Goal: Information Seeking & Learning: Learn about a topic

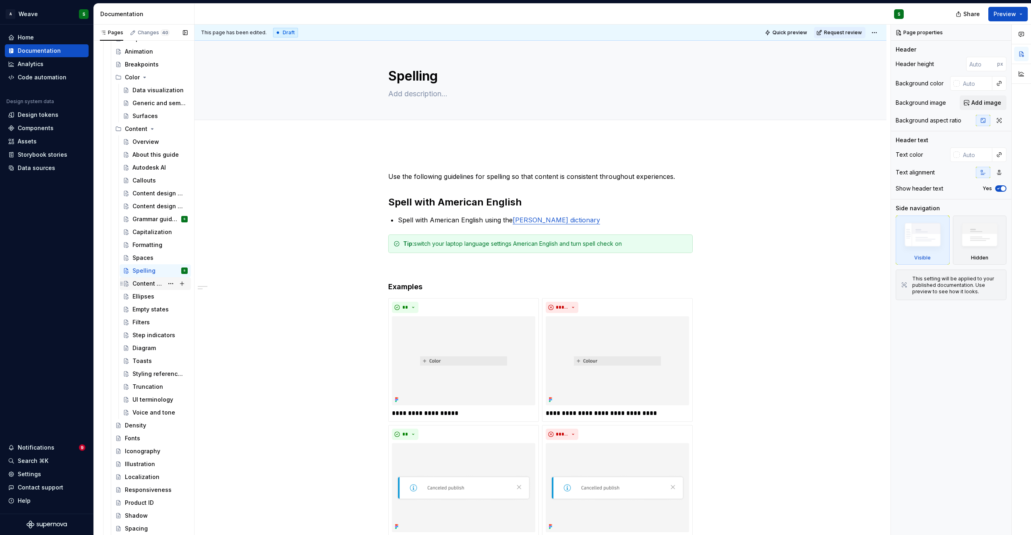
click at [155, 283] on div "Content patterns" at bounding box center [148, 284] width 31 height 8
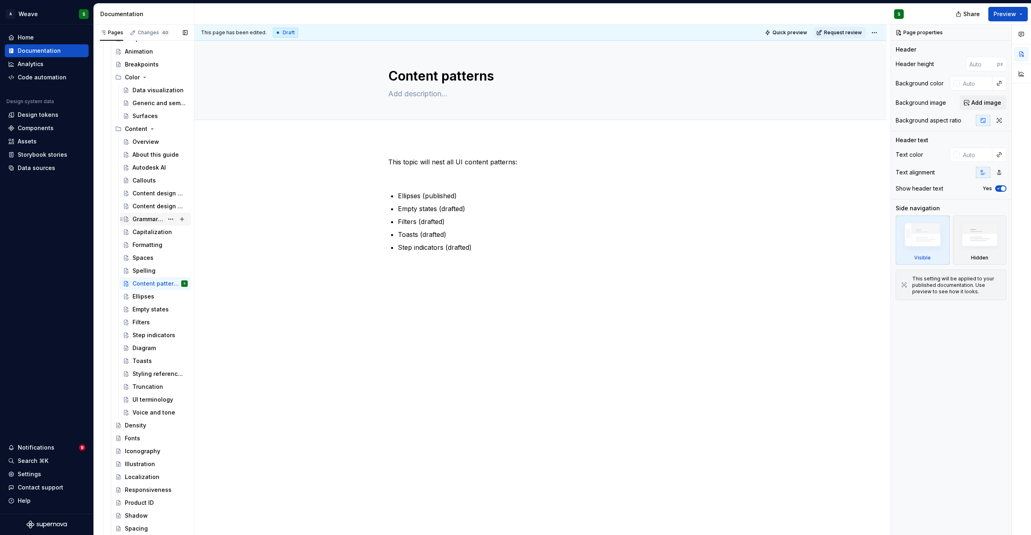
click at [146, 221] on div "Grammar guidelines" at bounding box center [148, 219] width 31 height 8
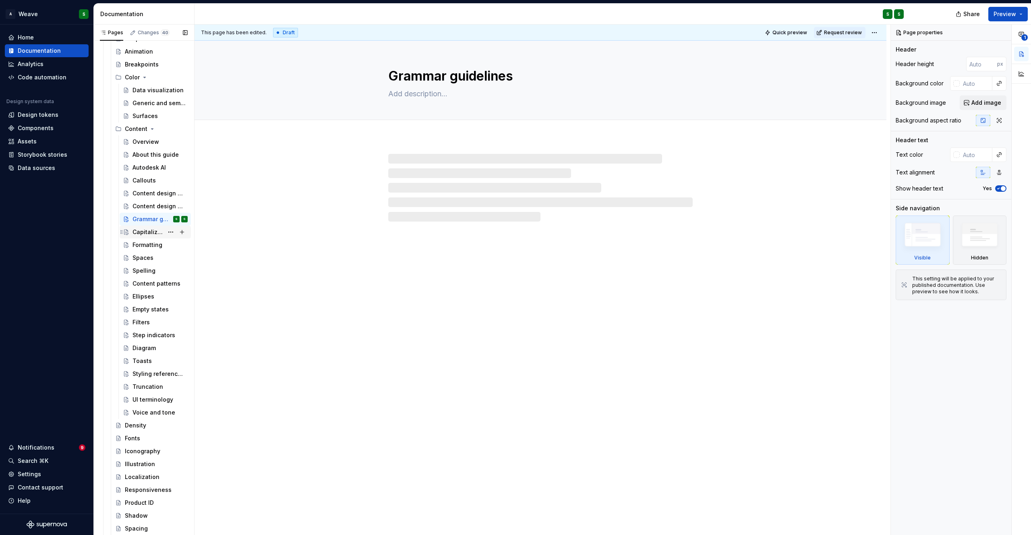
click at [145, 232] on div "Capitalization" at bounding box center [148, 232] width 31 height 8
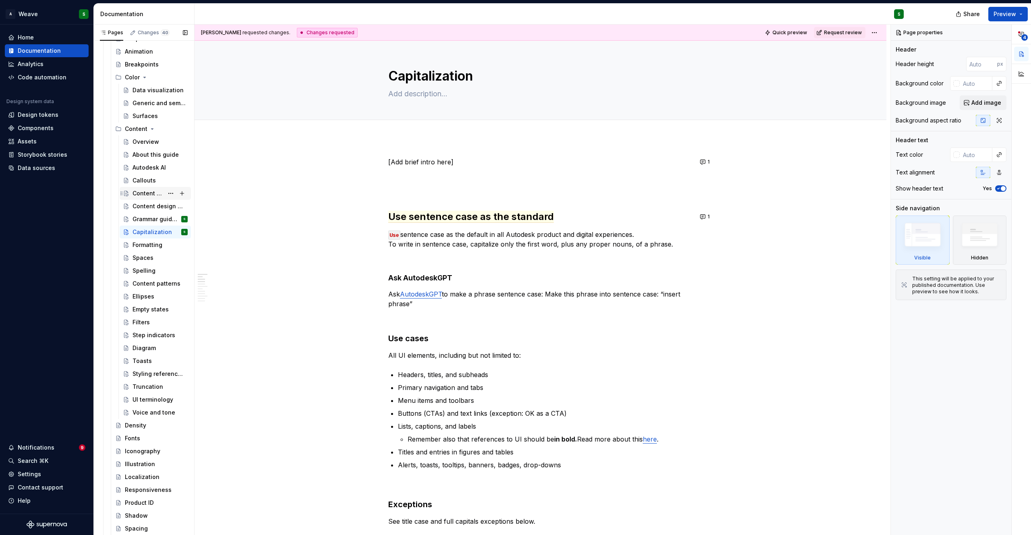
click at [144, 193] on div "Content design principles" at bounding box center [148, 193] width 31 height 8
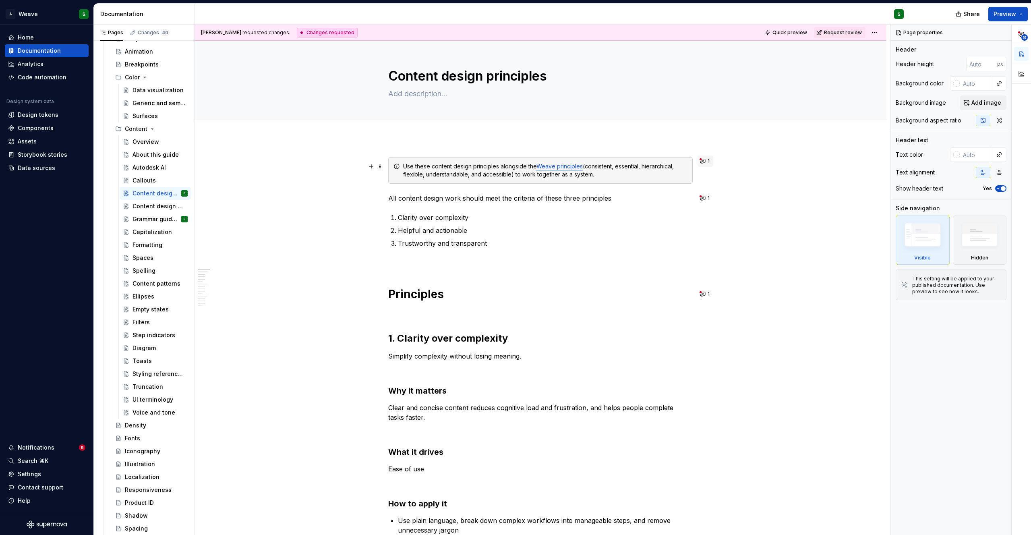
click at [702, 162] on button "1" at bounding box center [706, 160] width 16 height 11
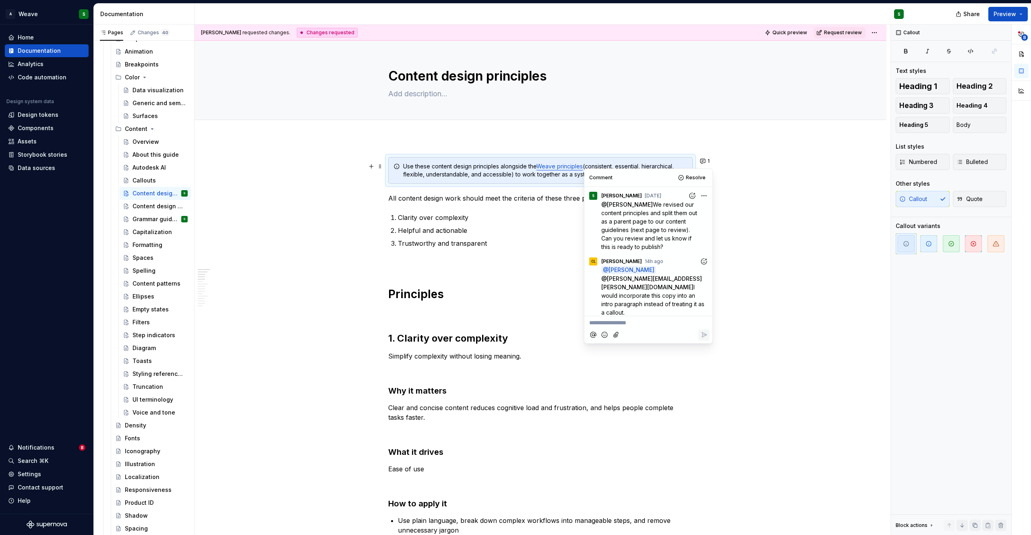
click at [707, 259] on icon "Add reaction" at bounding box center [704, 261] width 8 height 8
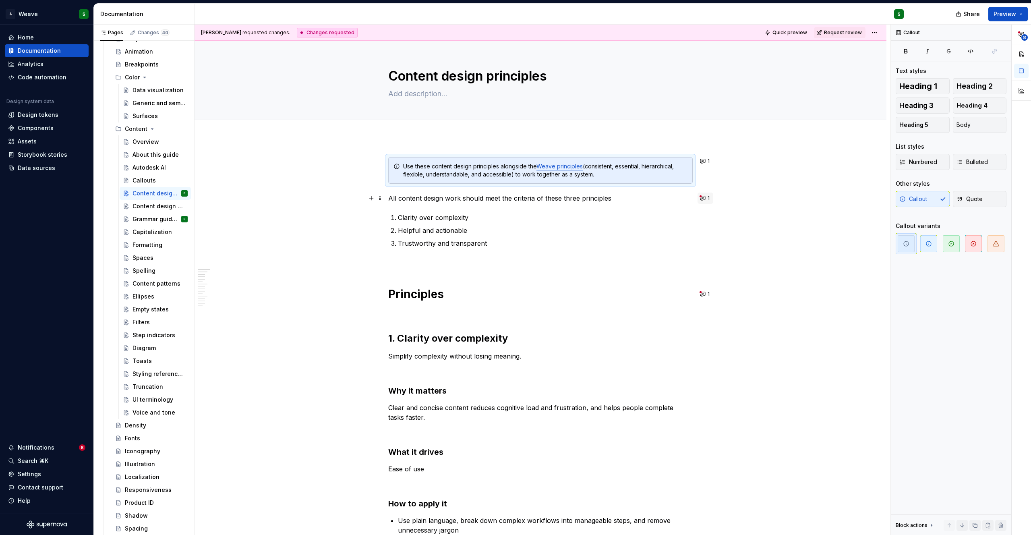
click at [701, 200] on button "1" at bounding box center [706, 198] width 16 height 11
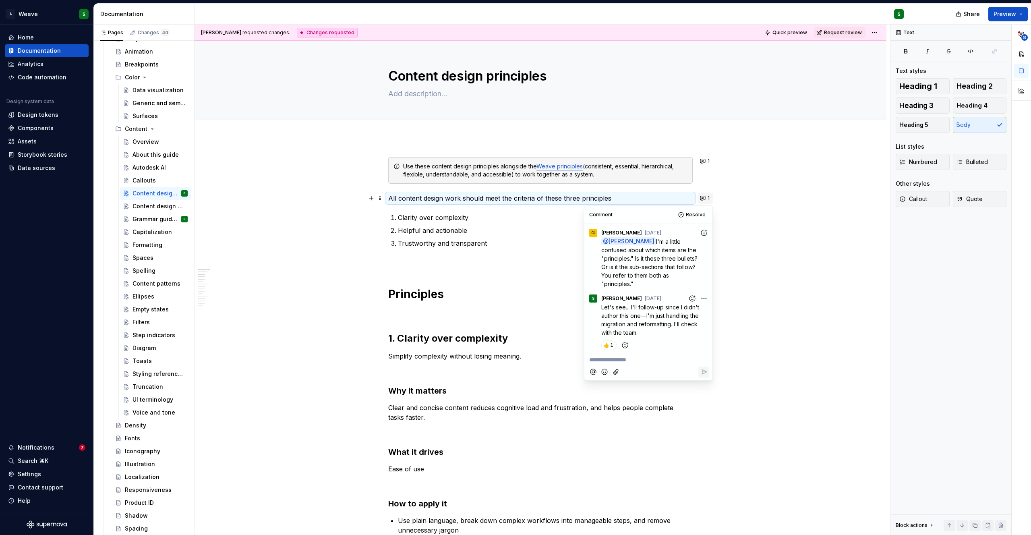
scroll to position [201, 0]
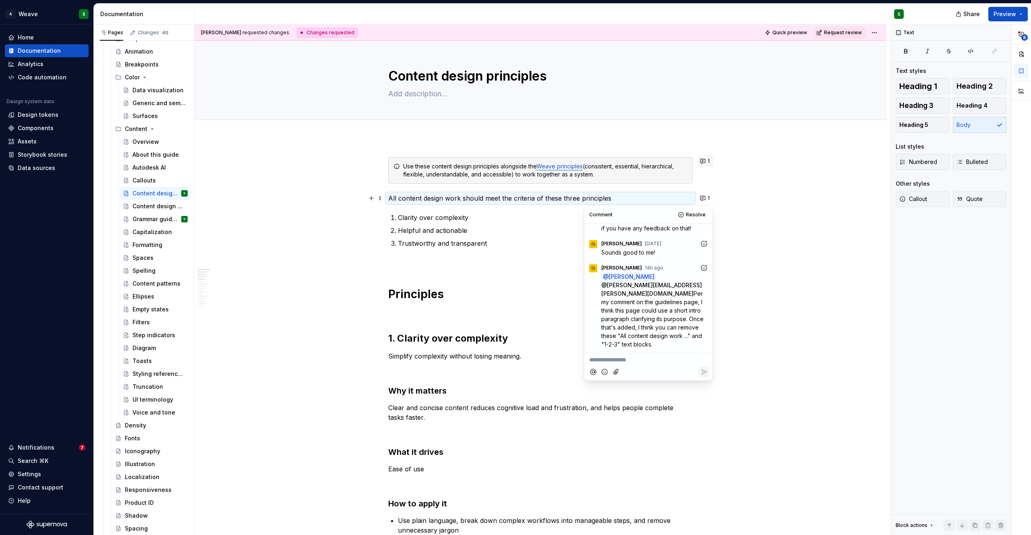
click at [701, 160] on button "1" at bounding box center [706, 160] width 16 height 11
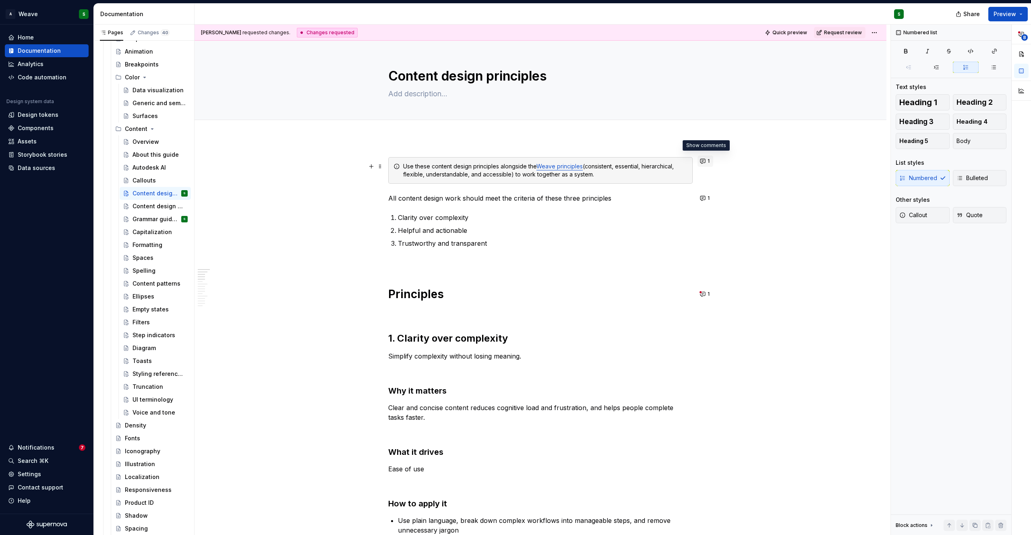
click at [705, 164] on button "1" at bounding box center [706, 160] width 16 height 11
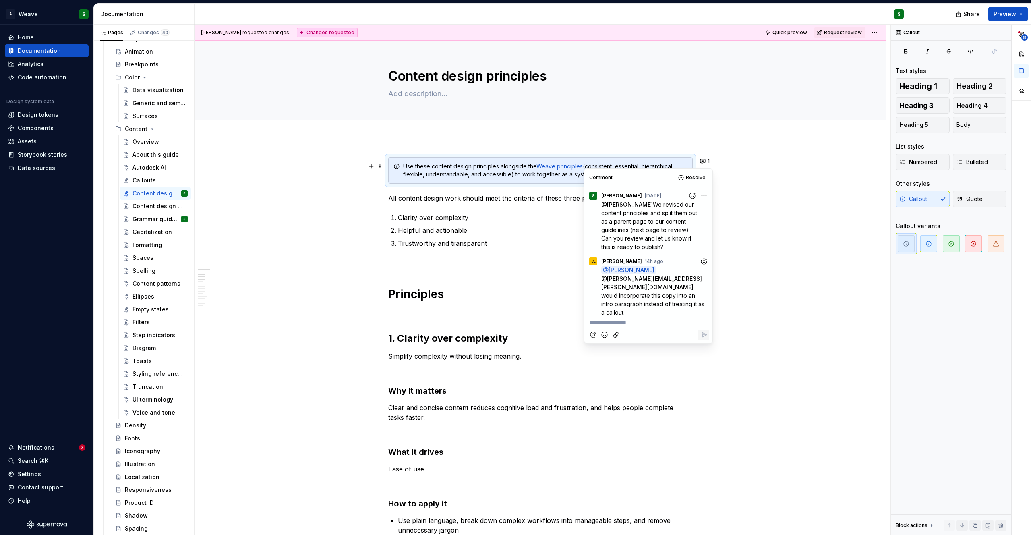
drag, startPoint x: 695, startPoint y: 280, endPoint x: 705, endPoint y: 300, distance: 22.3
click at [705, 300] on p "@ [PERSON_NAME] @ [PERSON_NAME][EMAIL_ADDRESS][PERSON_NAME][DOMAIN_NAME] I woul…" at bounding box center [655, 291] width 108 height 51
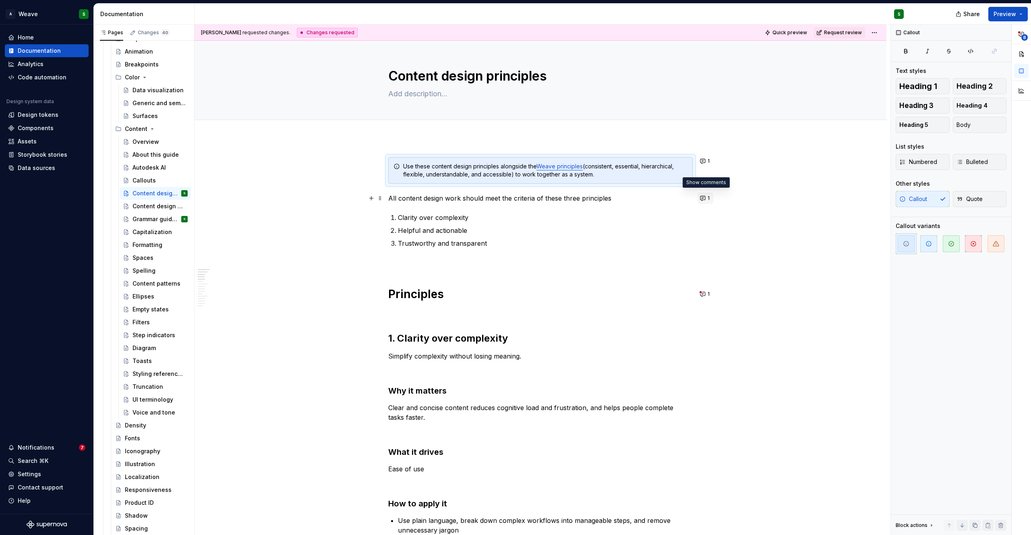
click at [703, 200] on button "1" at bounding box center [706, 198] width 16 height 11
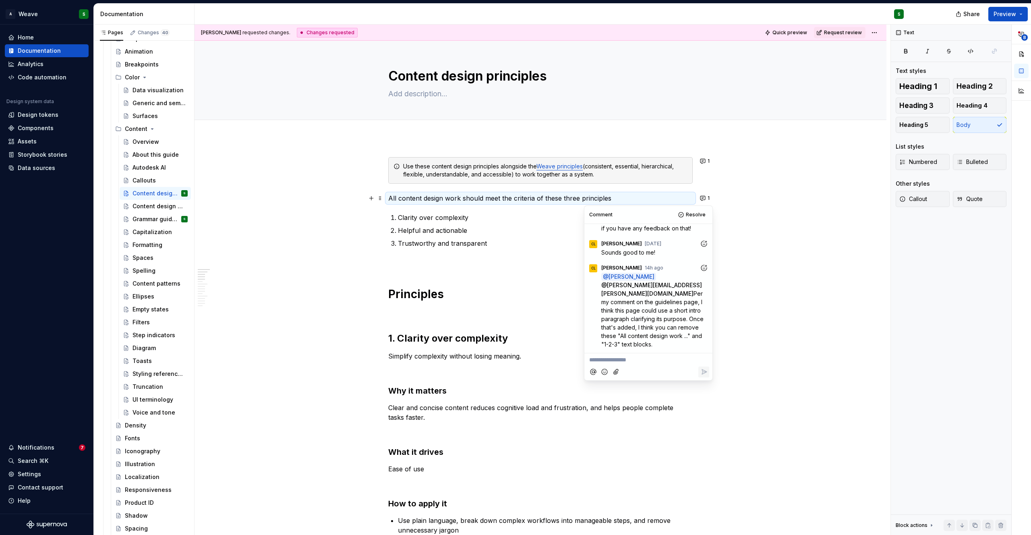
drag, startPoint x: 601, startPoint y: 292, endPoint x: 639, endPoint y: 342, distance: 62.4
click at [639, 342] on p "@ [PERSON_NAME] @ [PERSON_NAME][EMAIL_ADDRESS][PERSON_NAME][DOMAIN_NAME] Per my…" at bounding box center [655, 310] width 108 height 76
copy span "Per my comment on the guidelines page, I think this page could use a short intr…"
click at [493, 72] on textarea "Content design principles" at bounding box center [539, 75] width 305 height 19
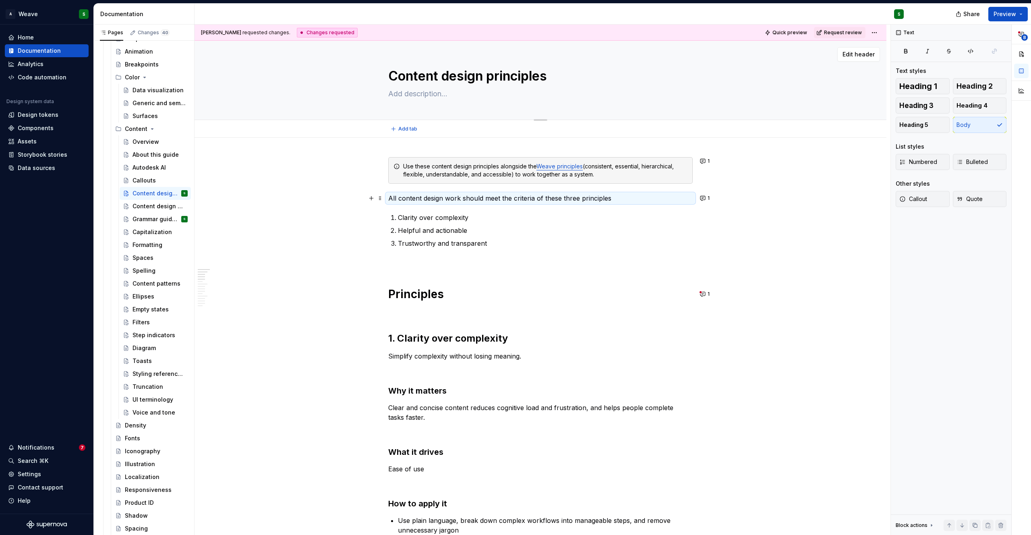
click at [493, 72] on textarea "Content design principles" at bounding box center [539, 75] width 305 height 19
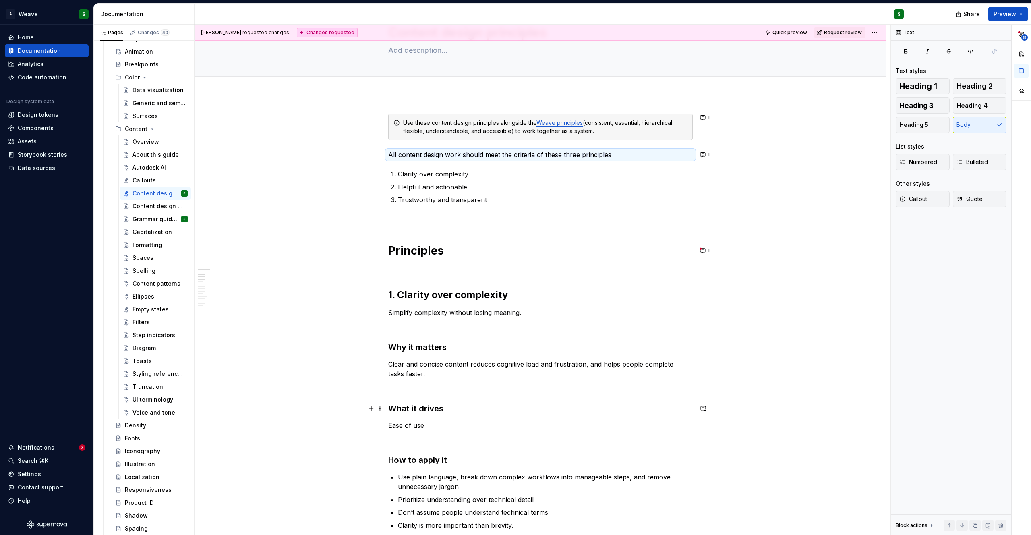
scroll to position [0, 0]
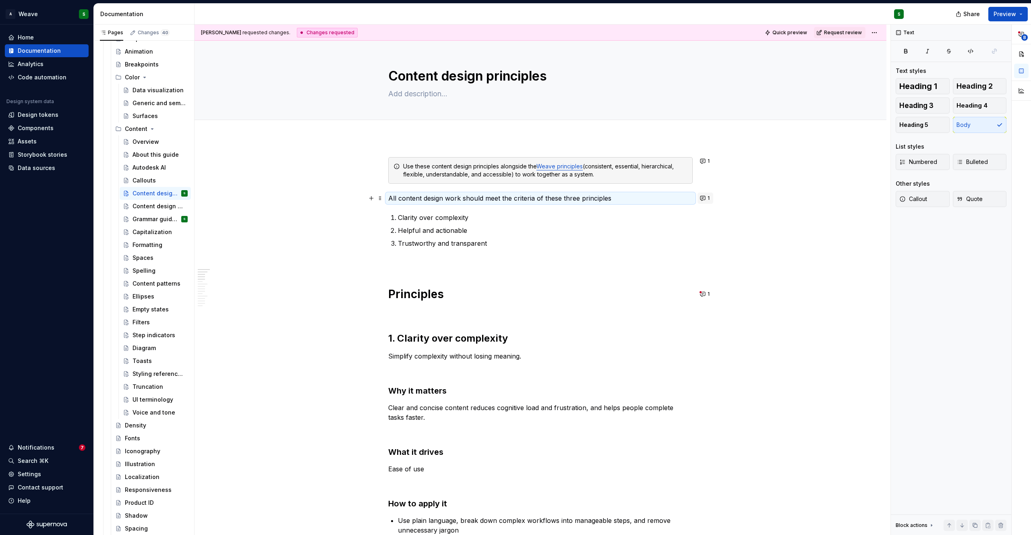
click at [703, 203] on button "1" at bounding box center [706, 198] width 16 height 11
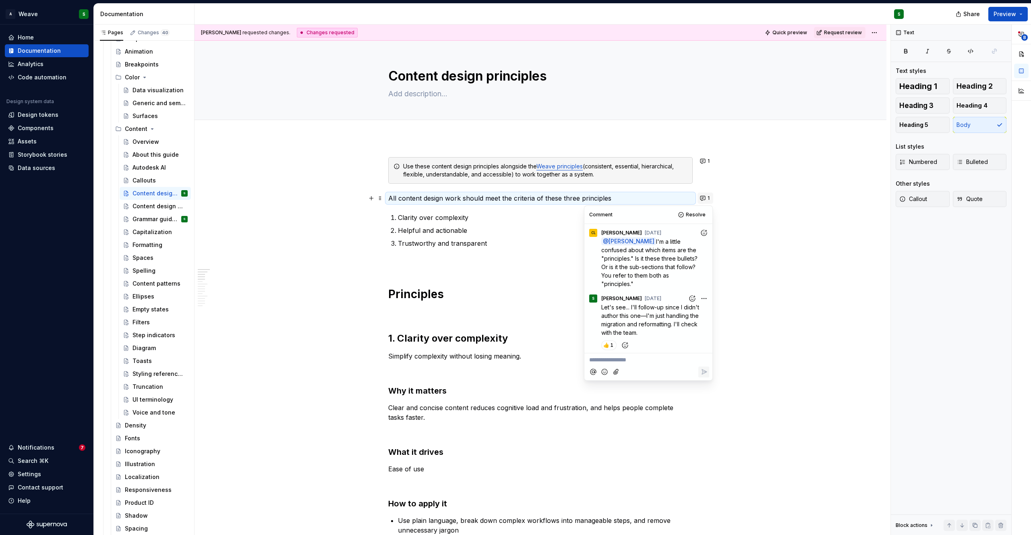
scroll to position [201, 0]
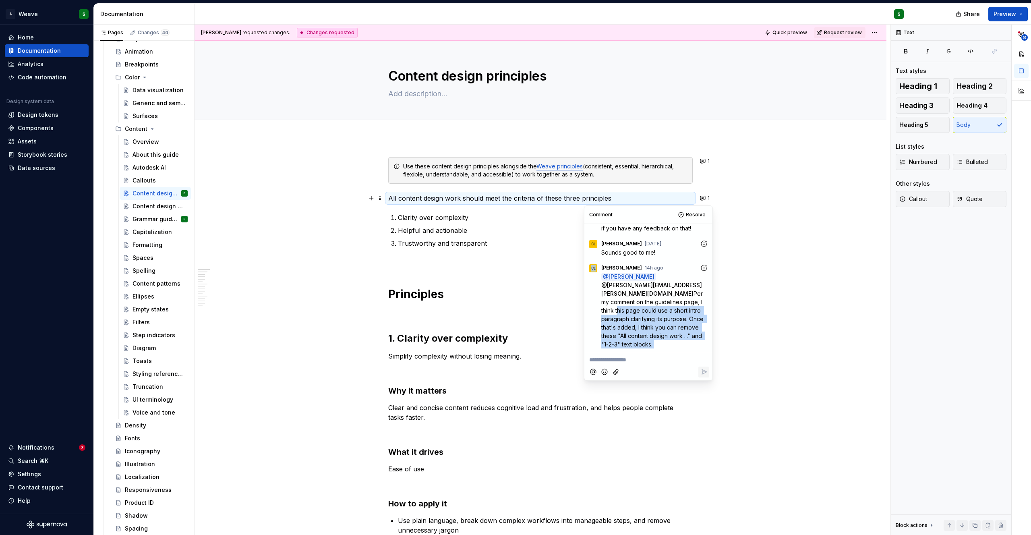
drag, startPoint x: 649, startPoint y: 311, endPoint x: 673, endPoint y: 357, distance: 52.4
click at [673, 357] on div "Comment Resolve CL [PERSON_NAME] [DATE] @ [PERSON_NAME] I'm a little confused a…" at bounding box center [649, 293] width 128 height 174
copy div "this page could use a short intro paragraph clarifying its purpose. Once that's…"
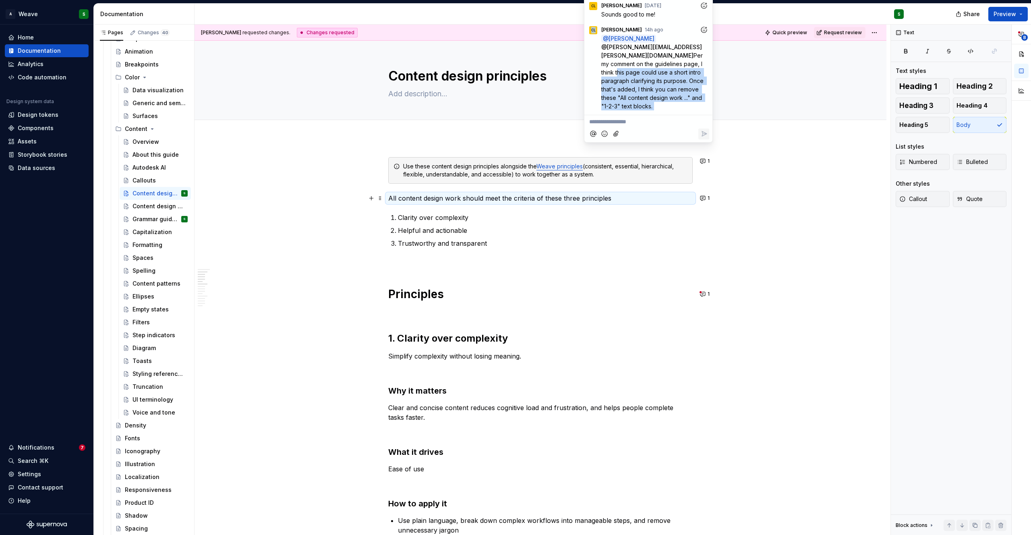
scroll to position [238, 0]
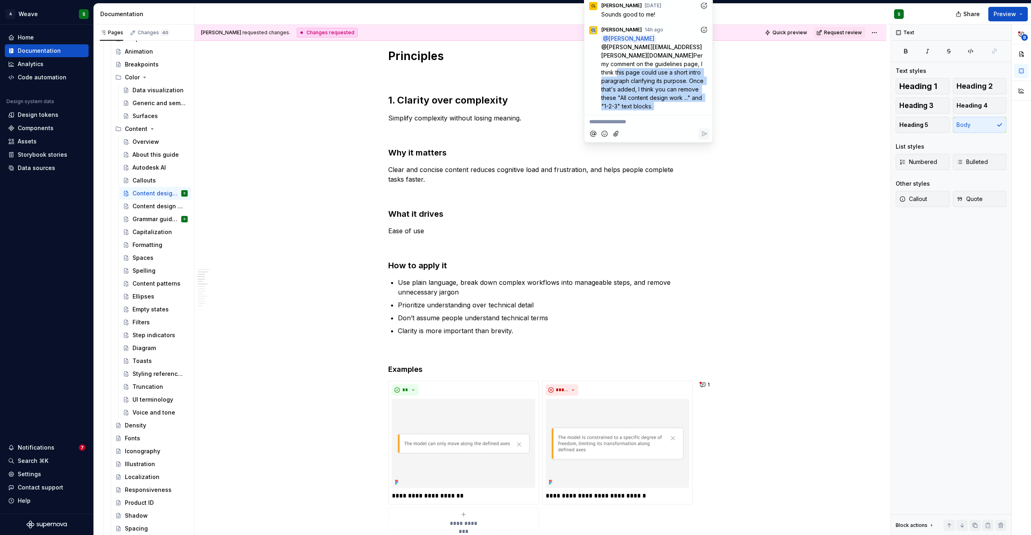
click at [484, 228] on p "Ease of use" at bounding box center [540, 231] width 305 height 10
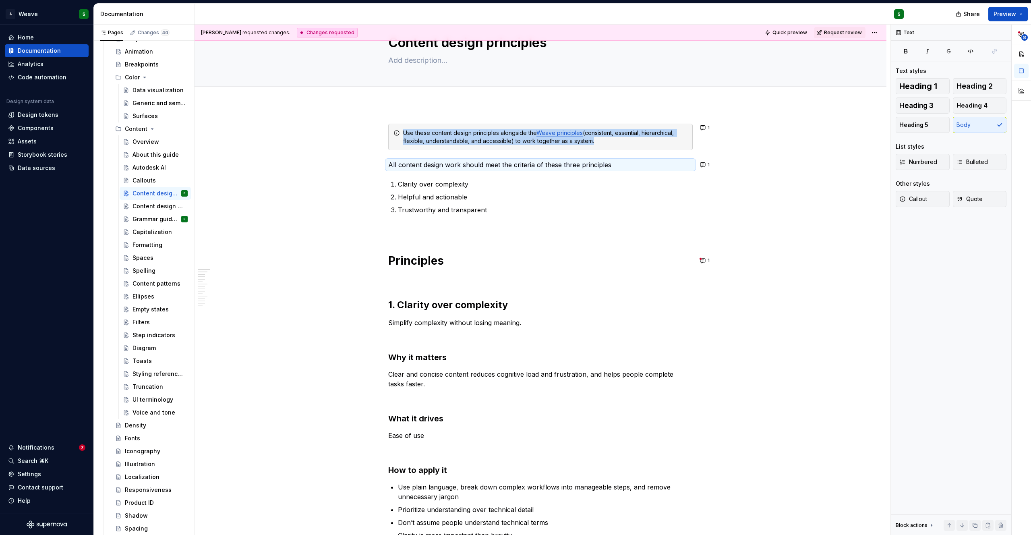
scroll to position [31, 0]
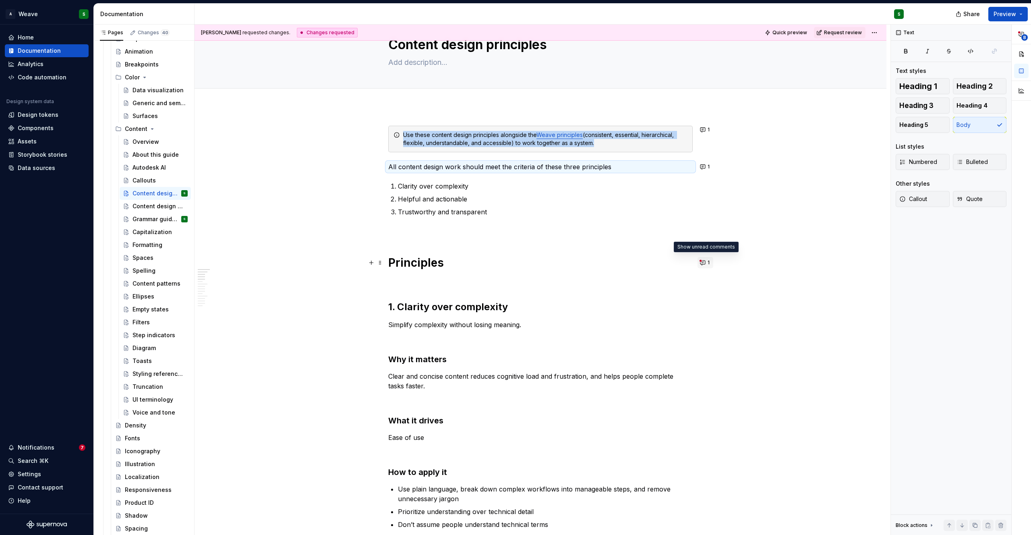
click at [701, 263] on button "1" at bounding box center [706, 262] width 16 height 11
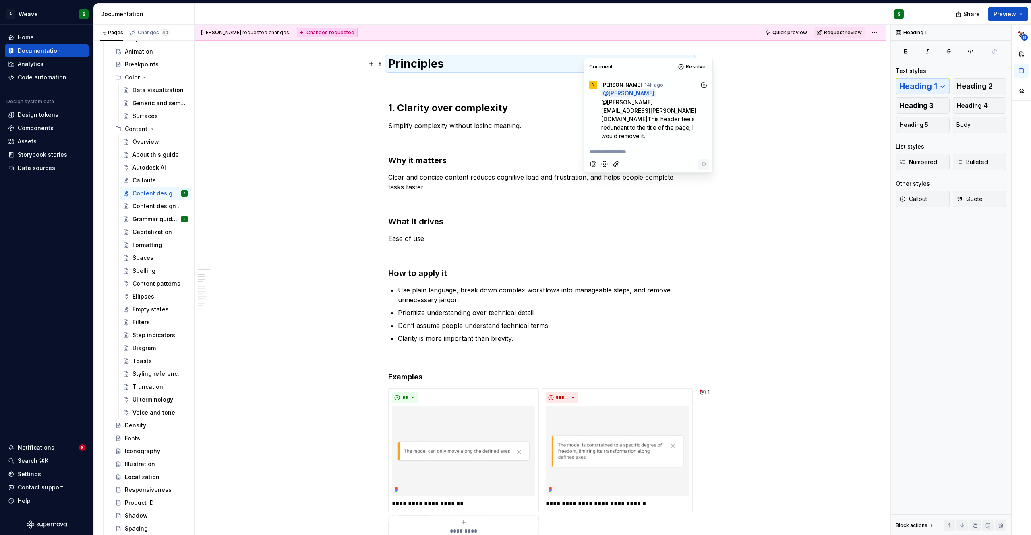
scroll to position [244, 0]
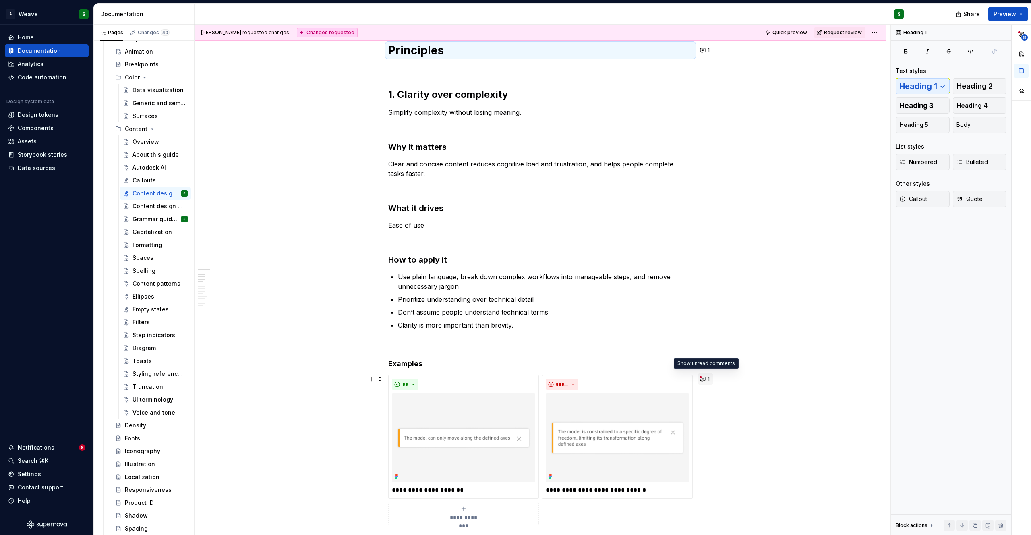
click at [702, 378] on button "1" at bounding box center [706, 378] width 16 height 11
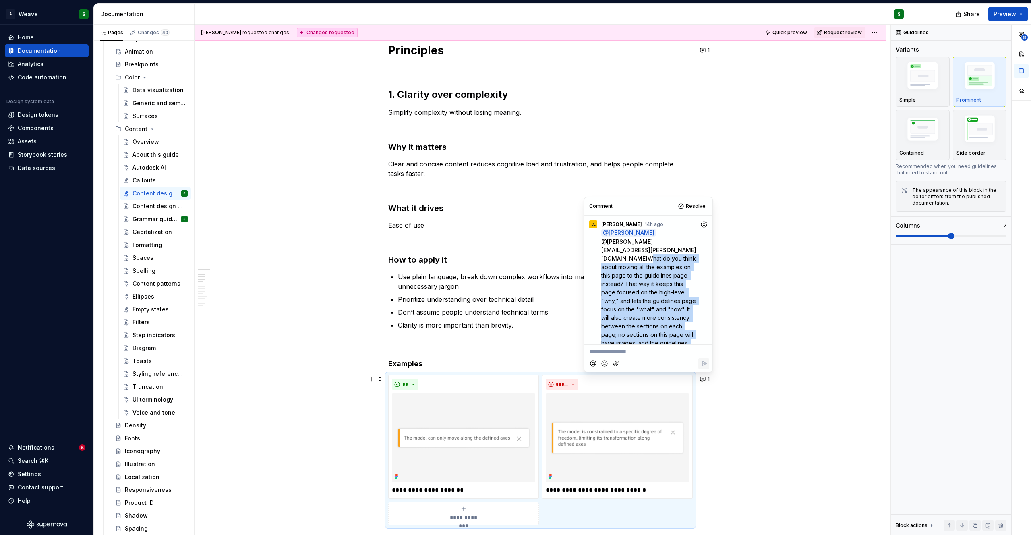
scroll to position [16, 0]
drag, startPoint x: 608, startPoint y: 251, endPoint x: 674, endPoint y: 350, distance: 119.2
click at [674, 350] on div "**********" at bounding box center [649, 284] width 128 height 174
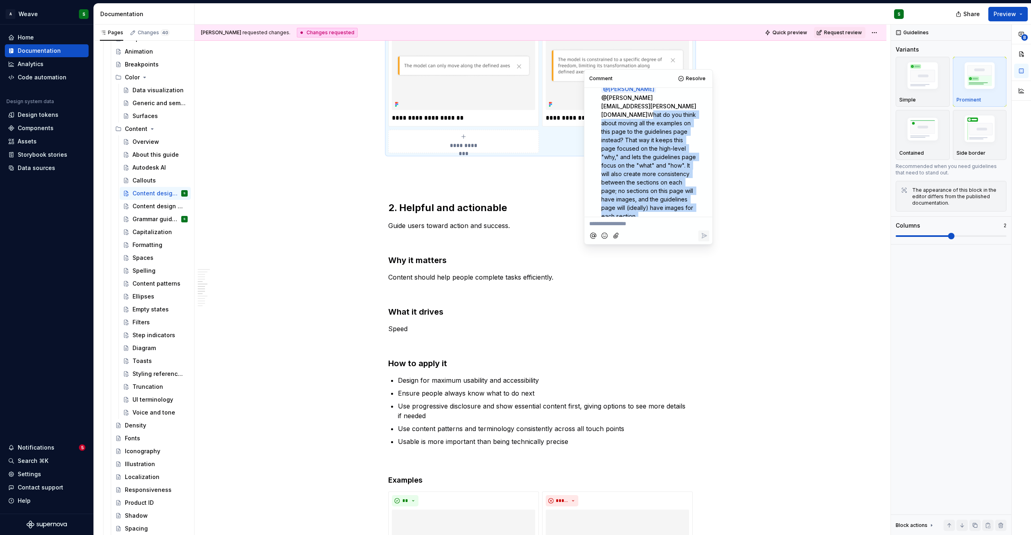
scroll to position [561, 0]
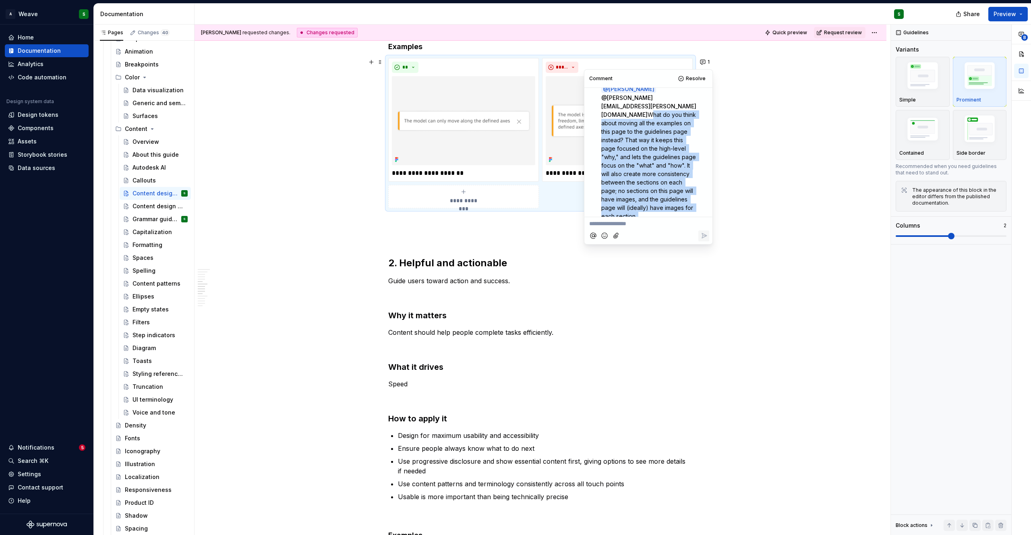
click at [780, 250] on div "**********" at bounding box center [541, 453] width 692 height 1753
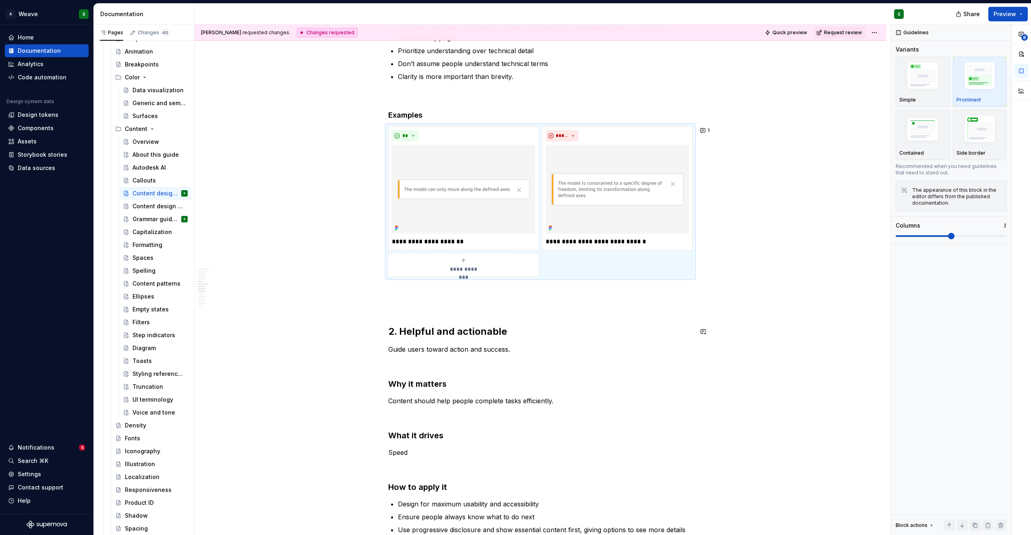
scroll to position [488, 0]
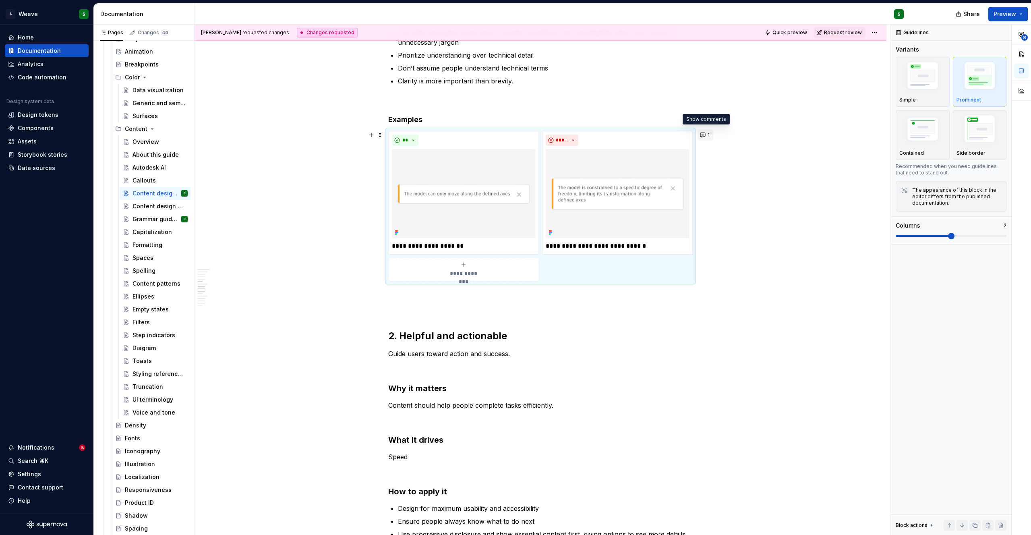
click at [708, 137] on span "1" at bounding box center [709, 135] width 2 height 6
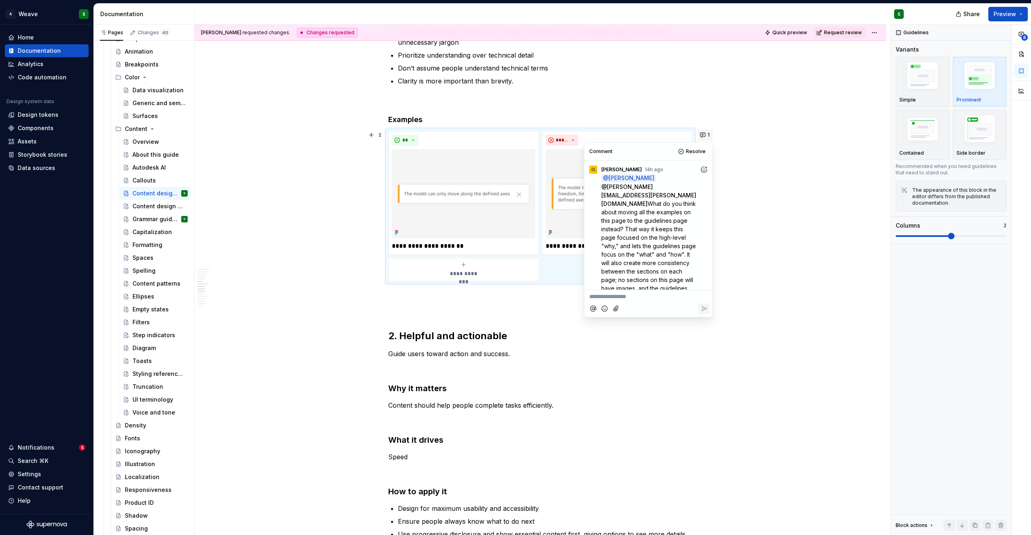
scroll to position [16, 0]
click at [798, 276] on div "**********" at bounding box center [541, 526] width 692 height 1753
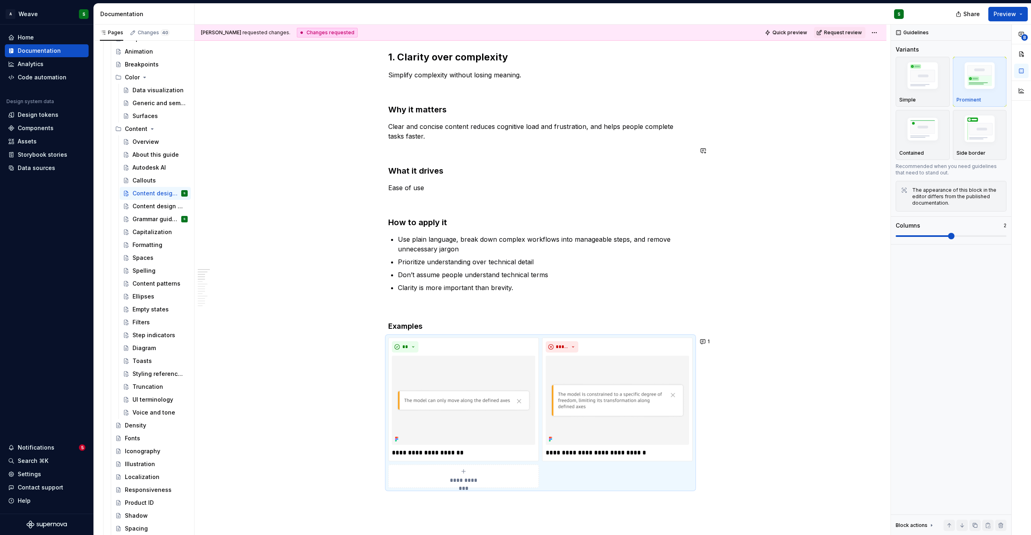
scroll to position [0, 0]
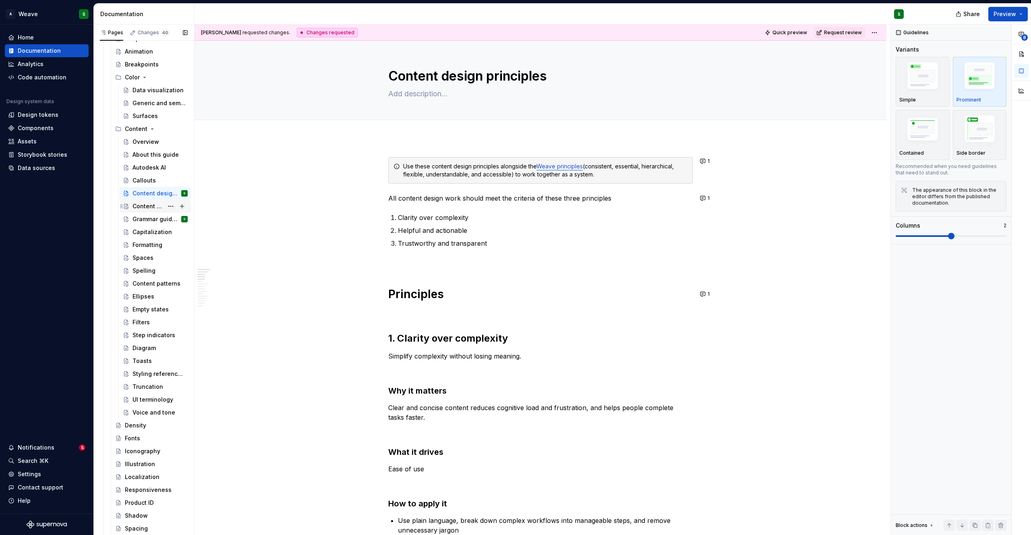
click at [141, 210] on div "Content design guidelines" at bounding box center [148, 206] width 31 height 8
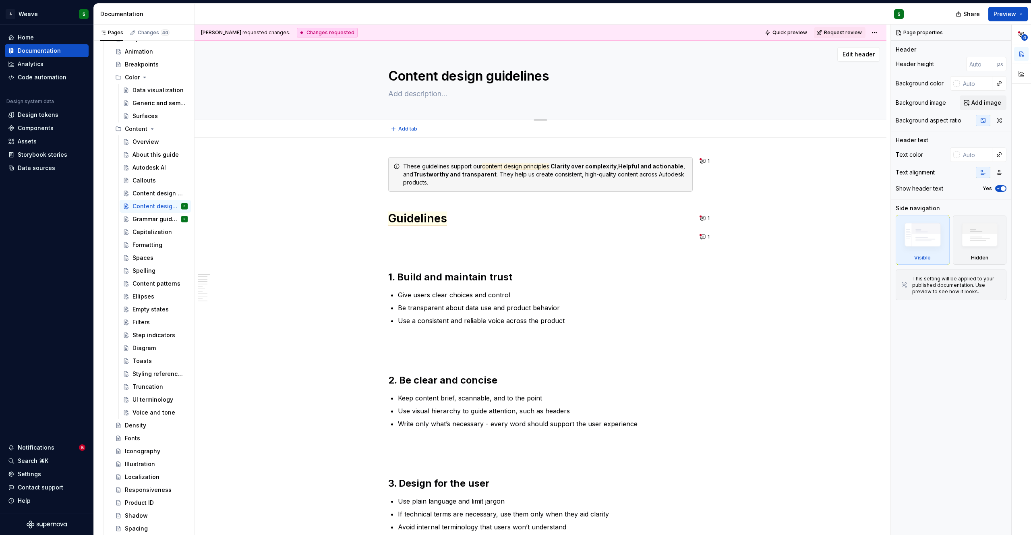
click at [501, 73] on textarea "Content design guidelines" at bounding box center [539, 75] width 305 height 19
click at [701, 164] on button "1" at bounding box center [706, 160] width 16 height 11
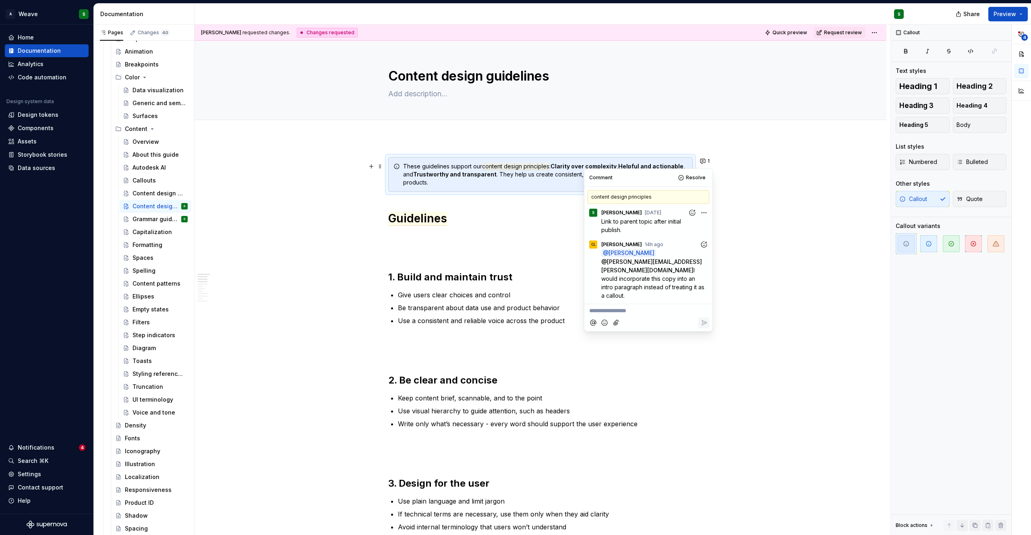
drag, startPoint x: 602, startPoint y: 270, endPoint x: 640, endPoint y: 292, distance: 44.4
click at [640, 292] on div "content design principles S [PERSON_NAME] [DATE] Link to parent topic after ini…" at bounding box center [649, 245] width 128 height 117
click at [626, 275] on span "I would incorporate this copy into an intro paragraph instead of treating it as…" at bounding box center [653, 283] width 105 height 32
drag, startPoint x: 619, startPoint y: 271, endPoint x: 649, endPoint y: 298, distance: 40.8
click at [650, 297] on div "**********" at bounding box center [649, 250] width 128 height 162
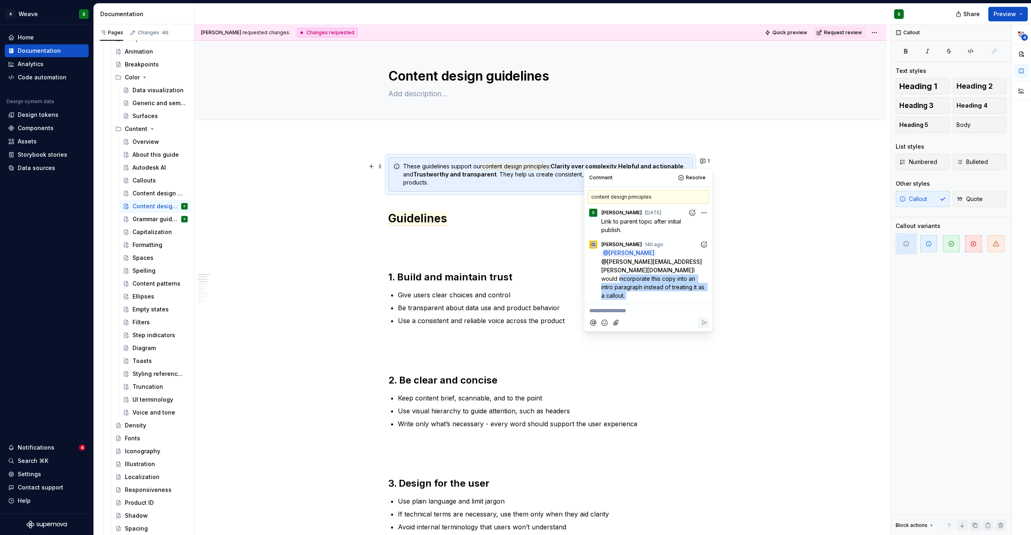
copy div "incorporate this copy into an intro paragraph instead of treating it as a callo…"
click at [531, 224] on h1 "Guidelines" at bounding box center [540, 218] width 305 height 15
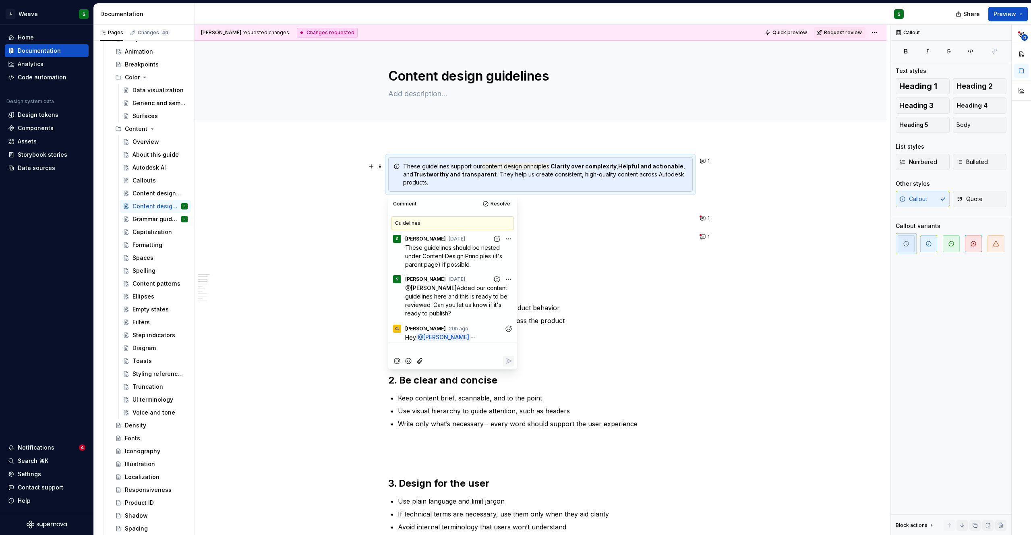
scroll to position [306, 0]
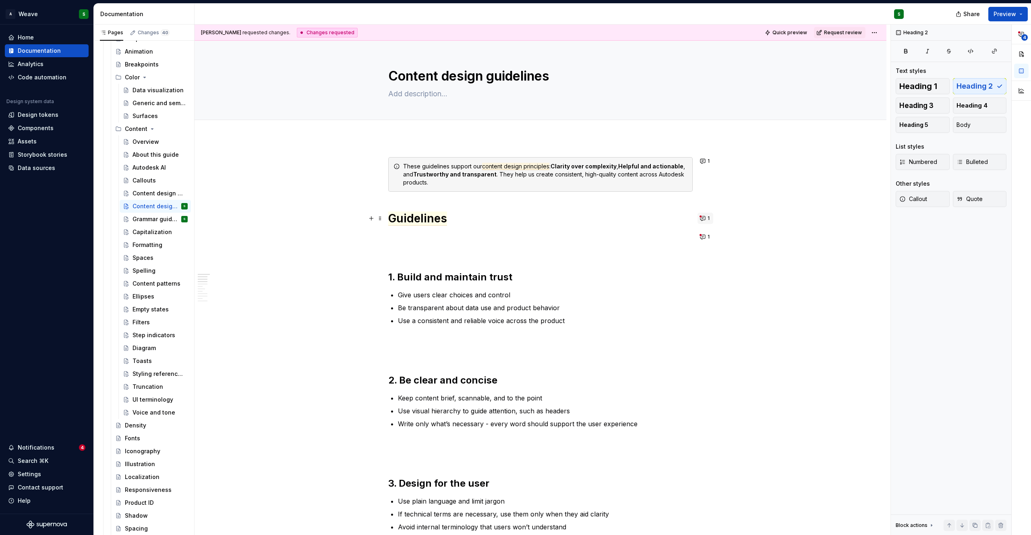
click at [705, 217] on button "1" at bounding box center [706, 218] width 16 height 11
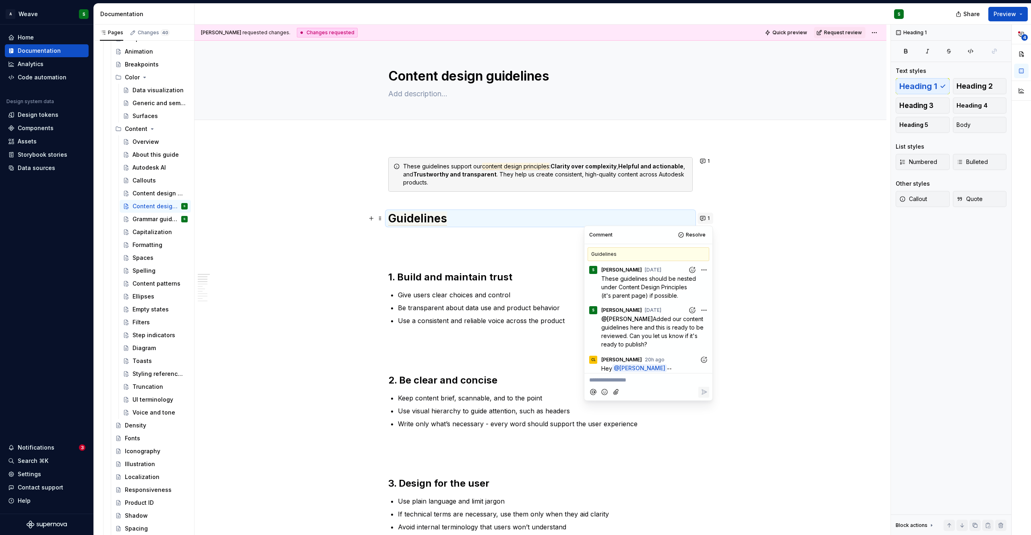
scroll to position [315, 0]
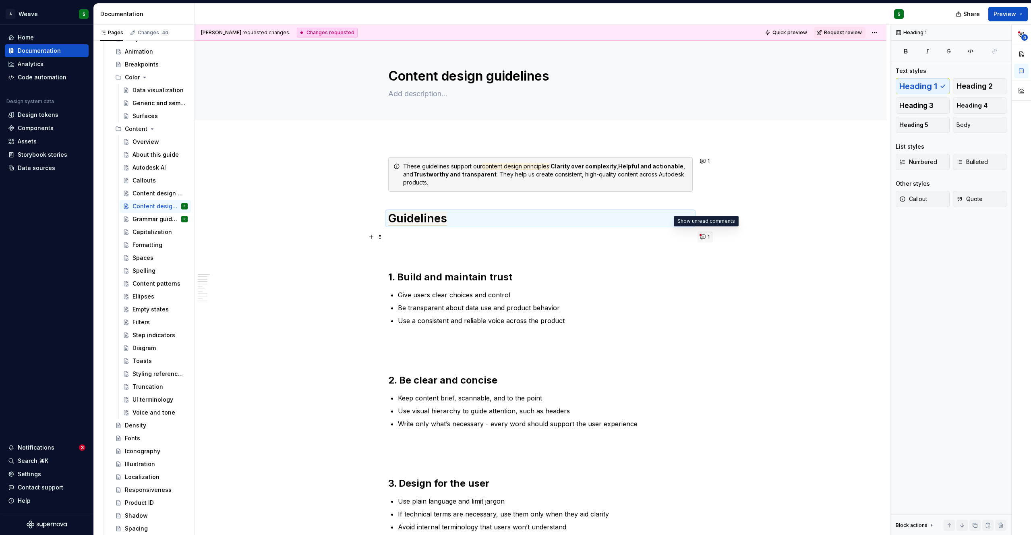
click at [703, 238] on button "1" at bounding box center [706, 236] width 16 height 11
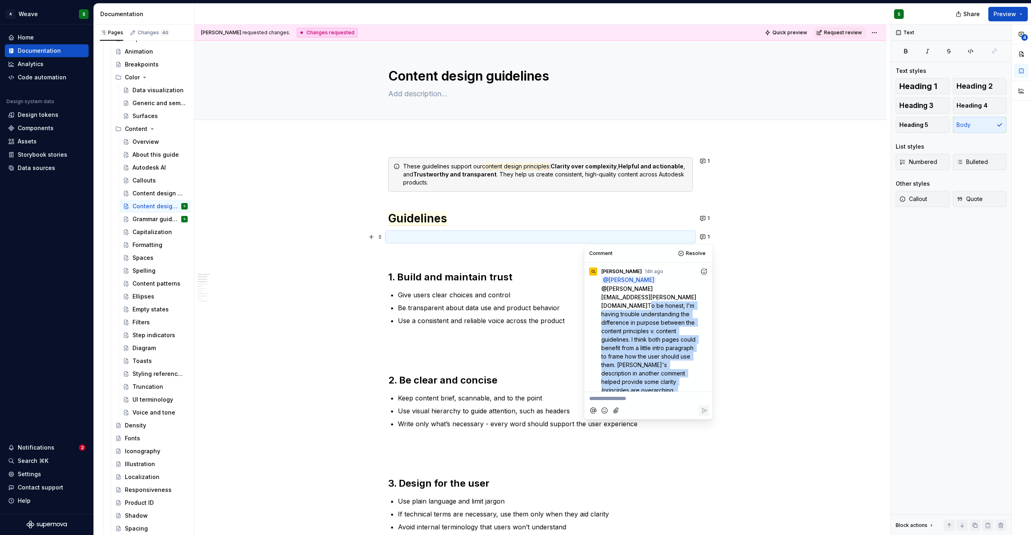
scroll to position [25, 0]
drag, startPoint x: 609, startPoint y: 297, endPoint x: 646, endPoint y: 389, distance: 99.0
click at [646, 389] on div "CL [PERSON_NAME] 14h ago @ [PERSON_NAME] @ [PERSON_NAME][EMAIL_ADDRESS][PERSON_…" at bounding box center [649, 327] width 128 height 129
copy span "To be honest, I'm having trouble understanding the difference in purpose betwee…"
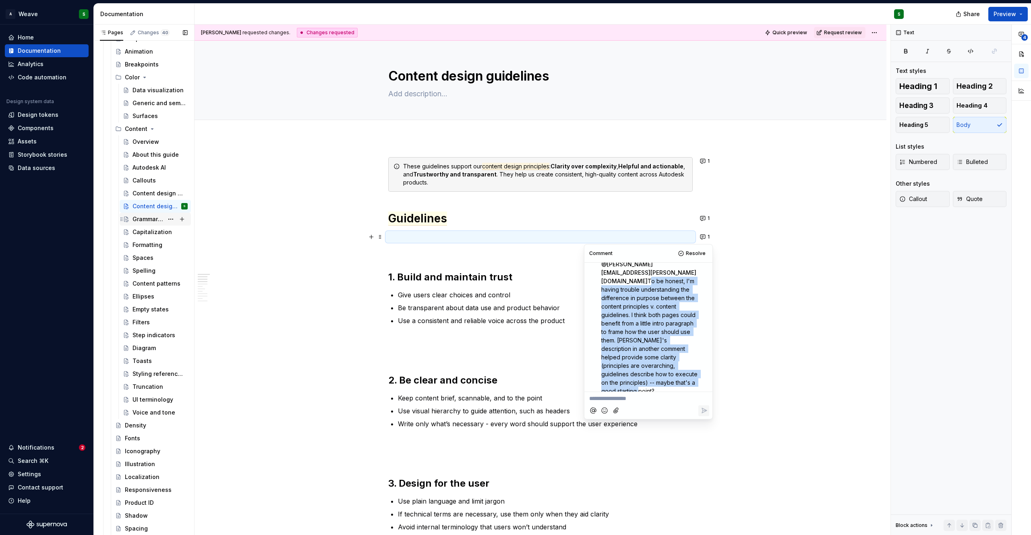
click at [143, 221] on div "Grammar guidelines" at bounding box center [148, 219] width 31 height 8
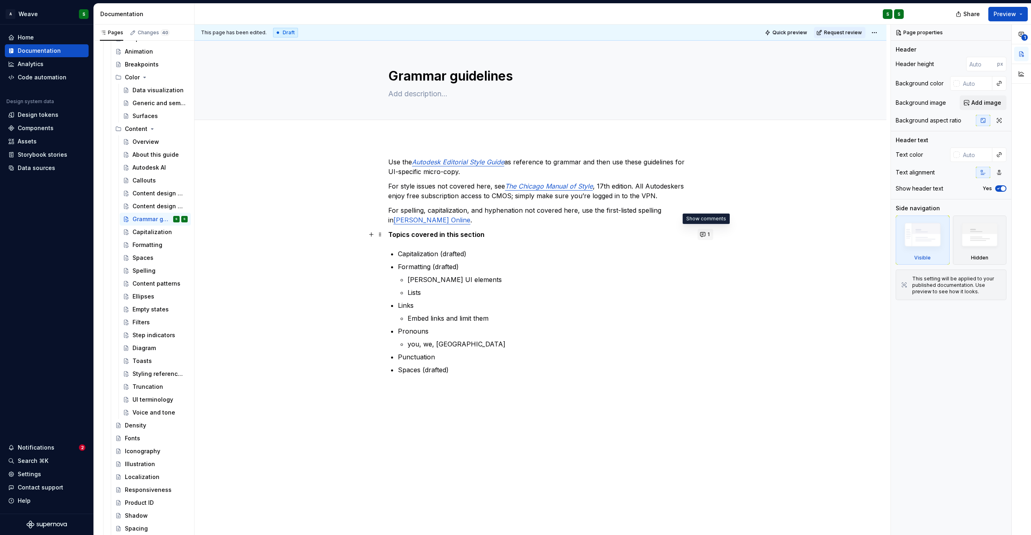
click at [702, 234] on button "1" at bounding box center [706, 234] width 16 height 11
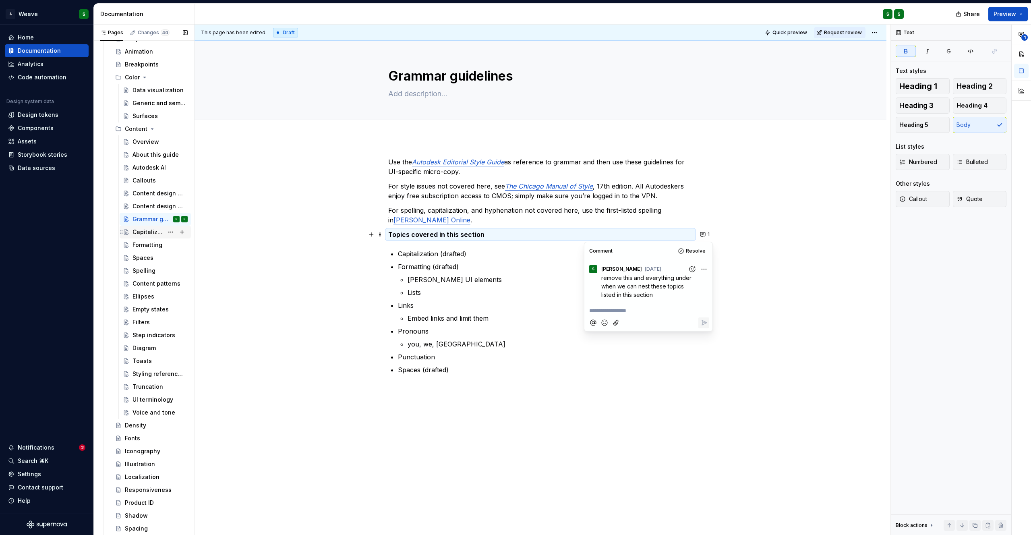
click at [145, 235] on div "Capitalization" at bounding box center [148, 232] width 31 height 8
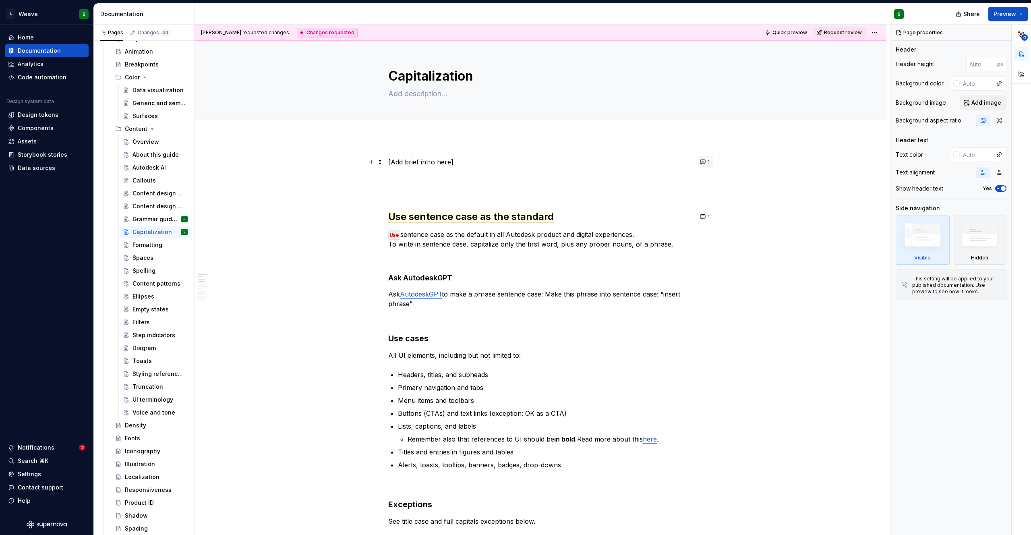
click at [703, 165] on button "1" at bounding box center [706, 161] width 16 height 11
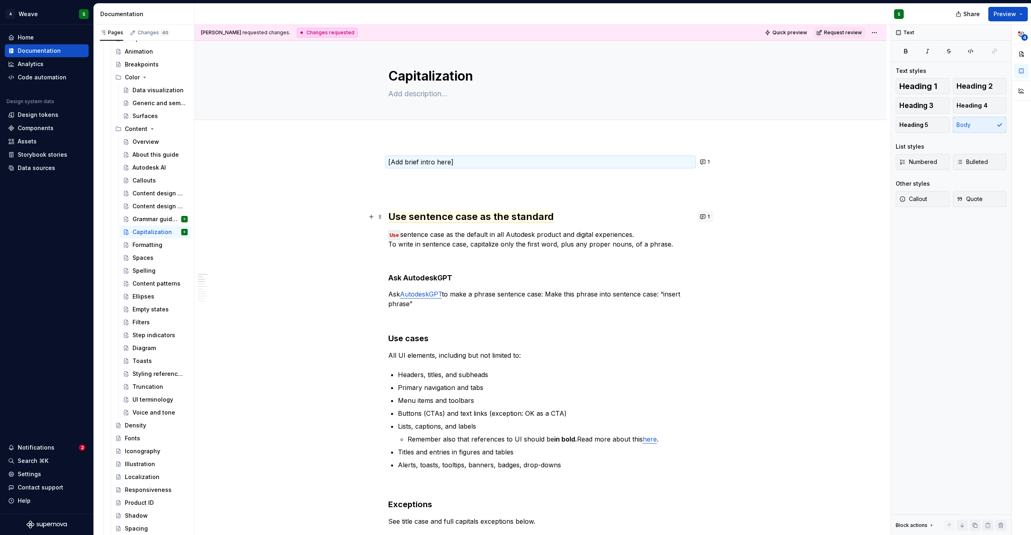
click at [703, 217] on button "1" at bounding box center [706, 216] width 16 height 11
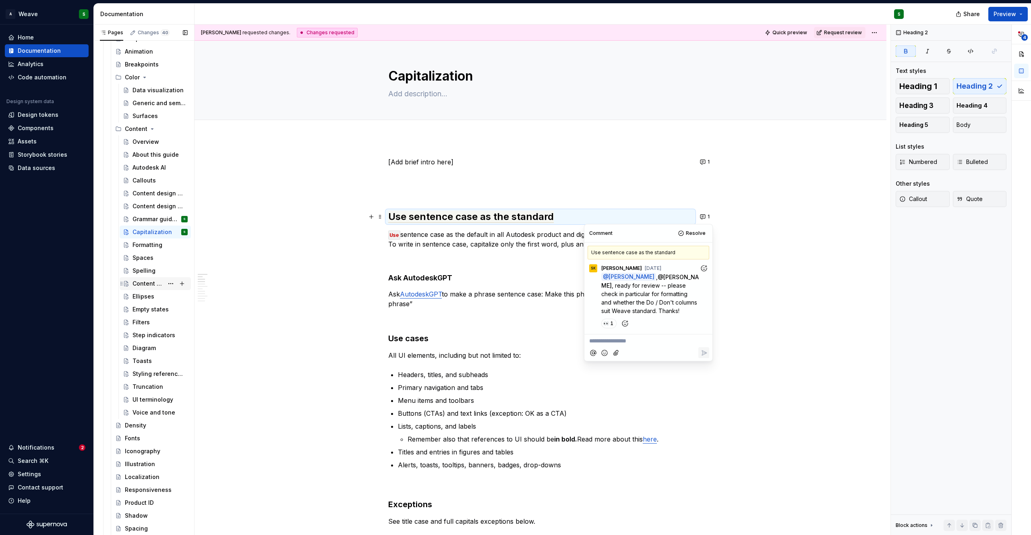
click at [151, 286] on div "Content patterns" at bounding box center [148, 284] width 31 height 8
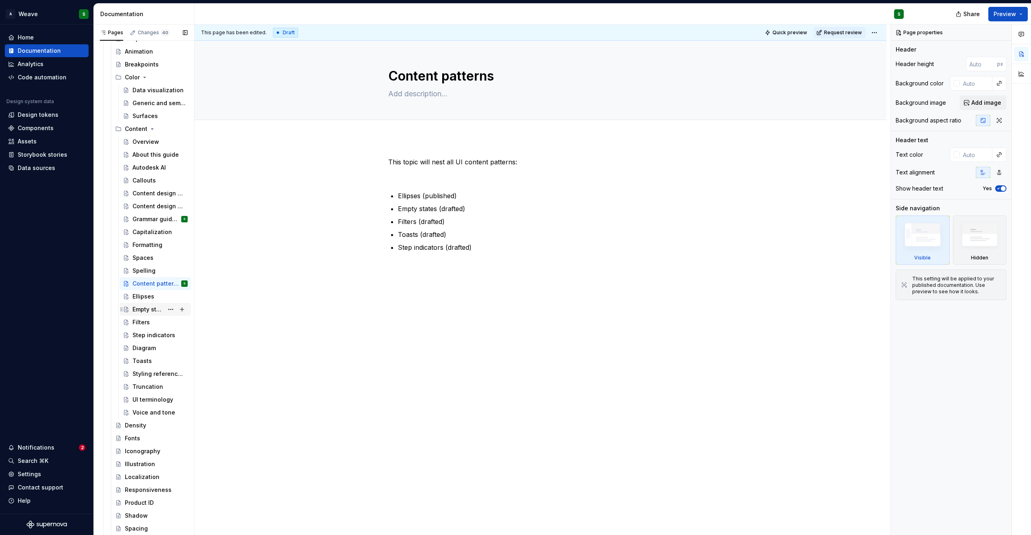
click at [137, 309] on div "Empty states" at bounding box center [148, 309] width 31 height 8
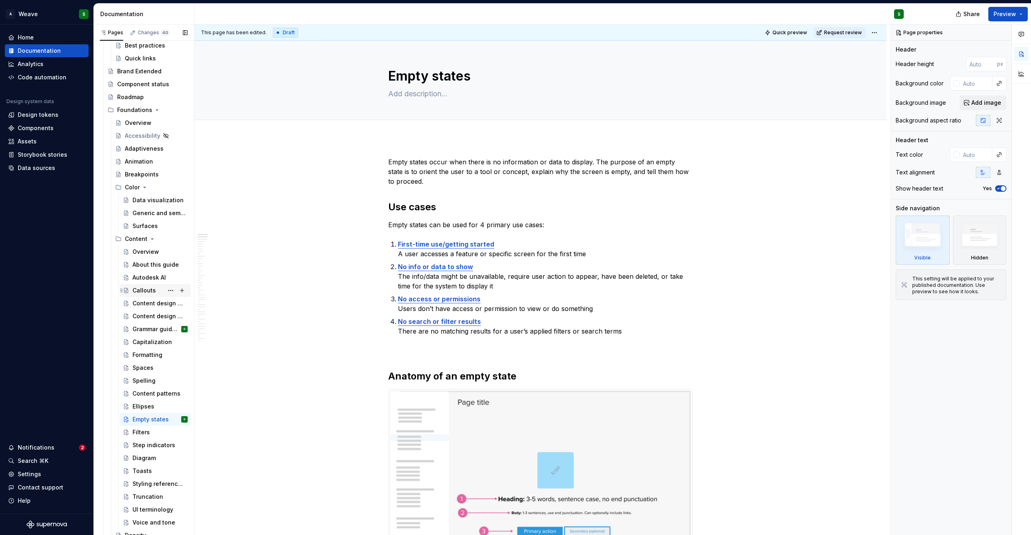
scroll to position [839, 0]
click at [140, 259] on div "Overview" at bounding box center [146, 257] width 27 height 8
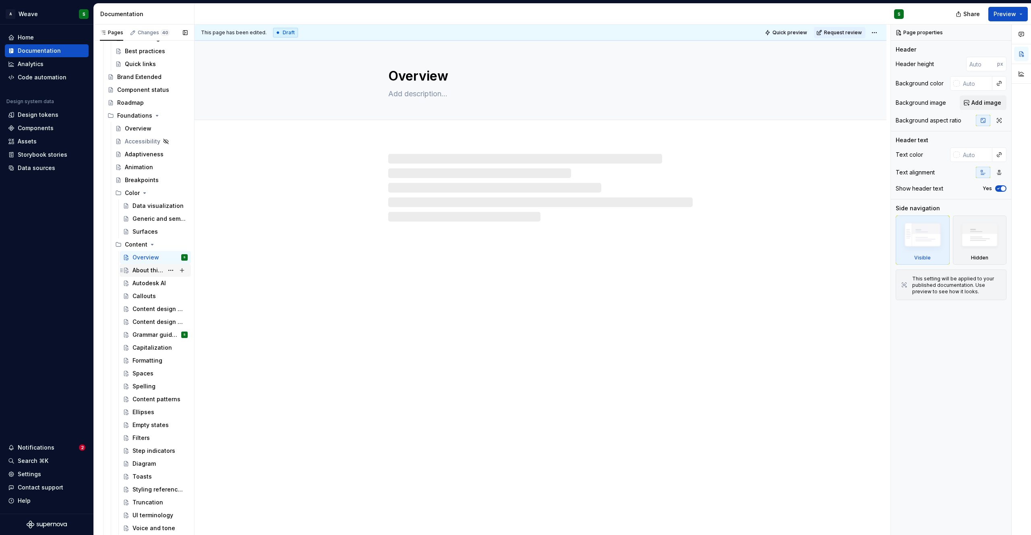
click at [147, 272] on div "About this guide" at bounding box center [148, 270] width 31 height 8
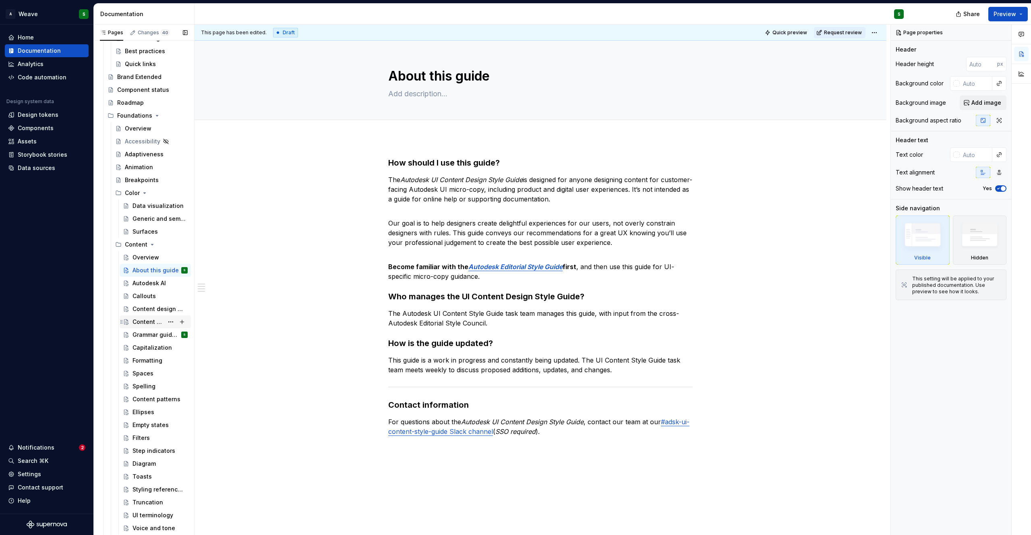
click at [145, 323] on div "Content design guidelines" at bounding box center [148, 322] width 31 height 8
click at [143, 306] on div "Content design principles" at bounding box center [148, 309] width 31 height 8
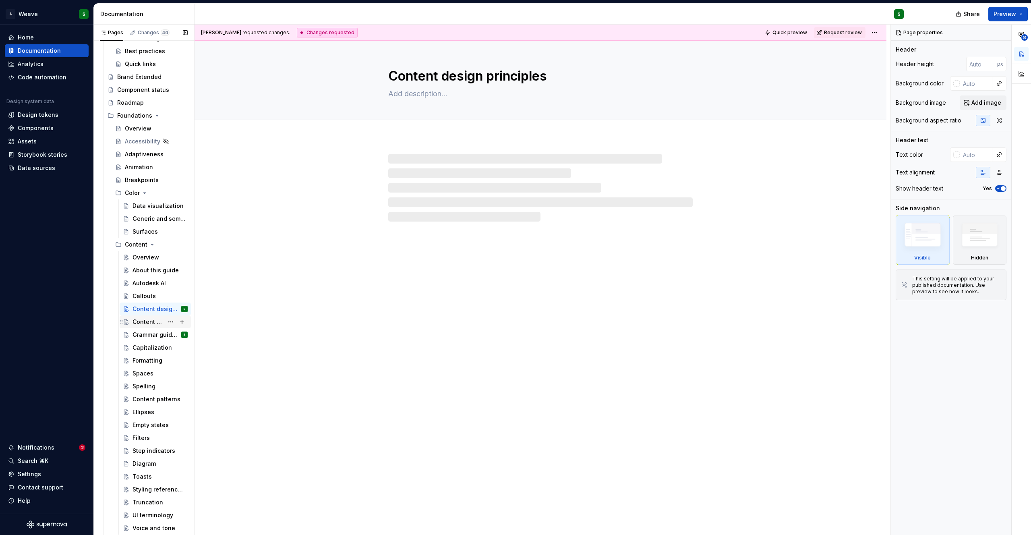
click at [136, 319] on div "Content design guidelines" at bounding box center [148, 322] width 31 height 8
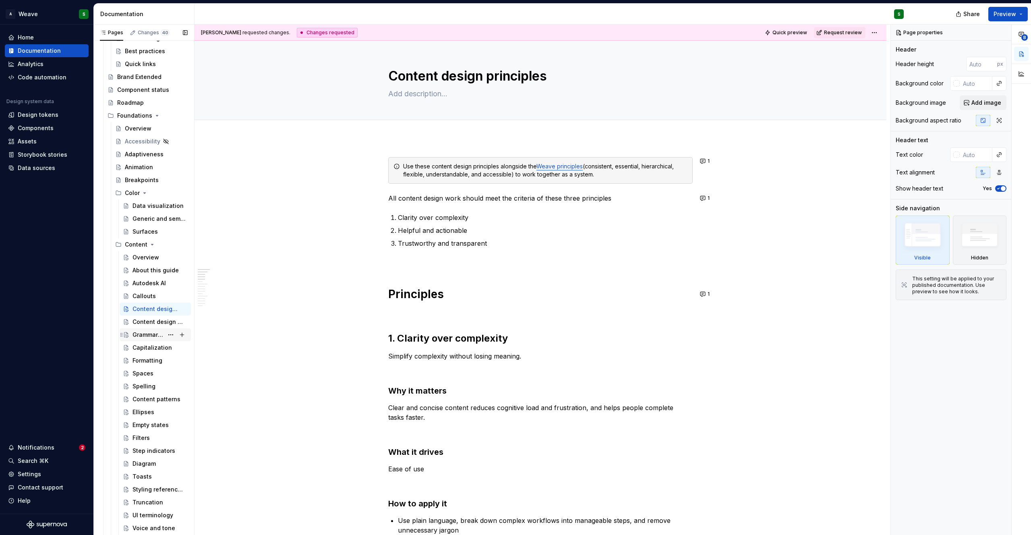
click at [141, 335] on div "Grammar guidelines" at bounding box center [148, 335] width 31 height 8
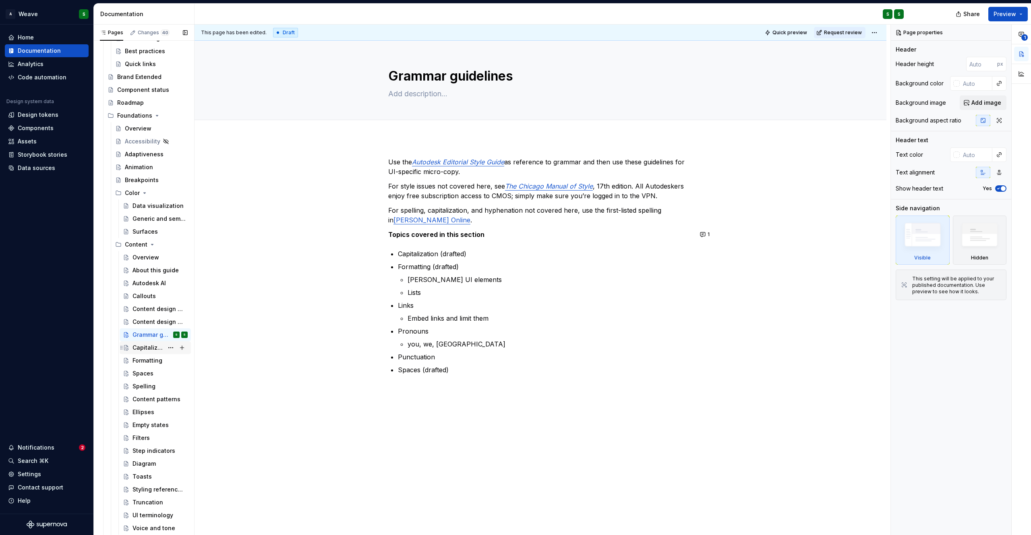
click at [142, 348] on div "Capitalization" at bounding box center [148, 348] width 31 height 8
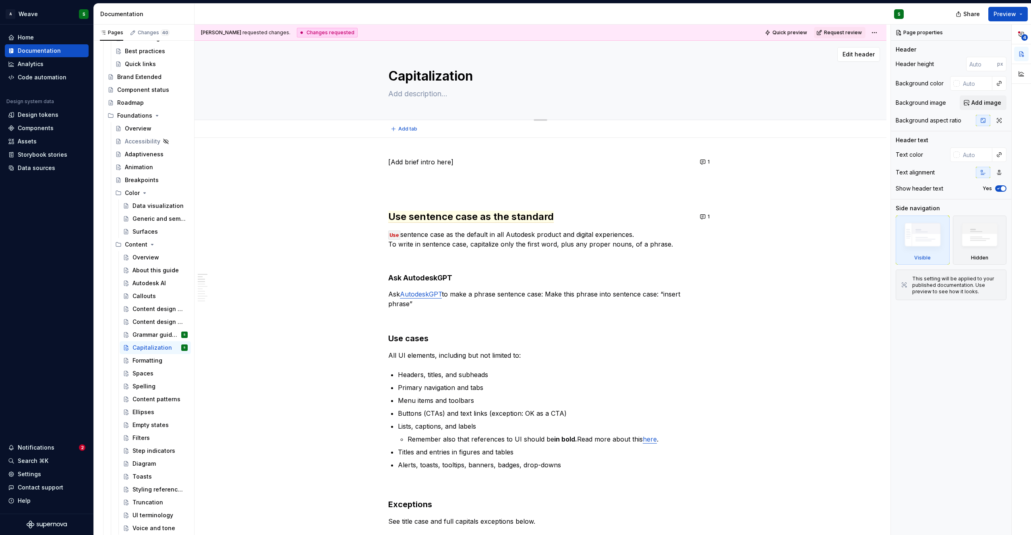
click at [417, 80] on textarea "Capitalization" at bounding box center [539, 75] width 305 height 19
click at [144, 358] on div "Formatting" at bounding box center [148, 361] width 30 height 8
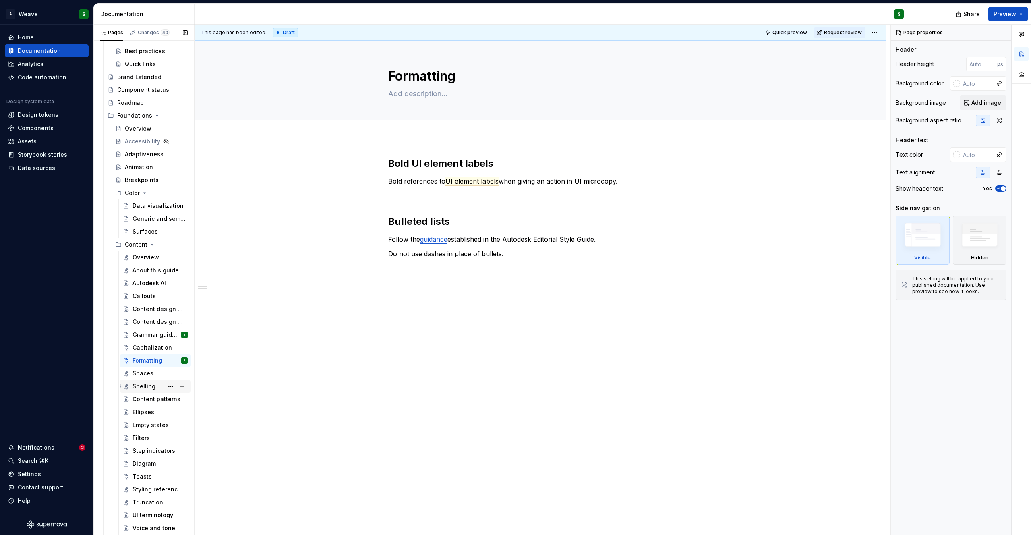
click at [139, 387] on div "Spelling" at bounding box center [144, 386] width 23 height 8
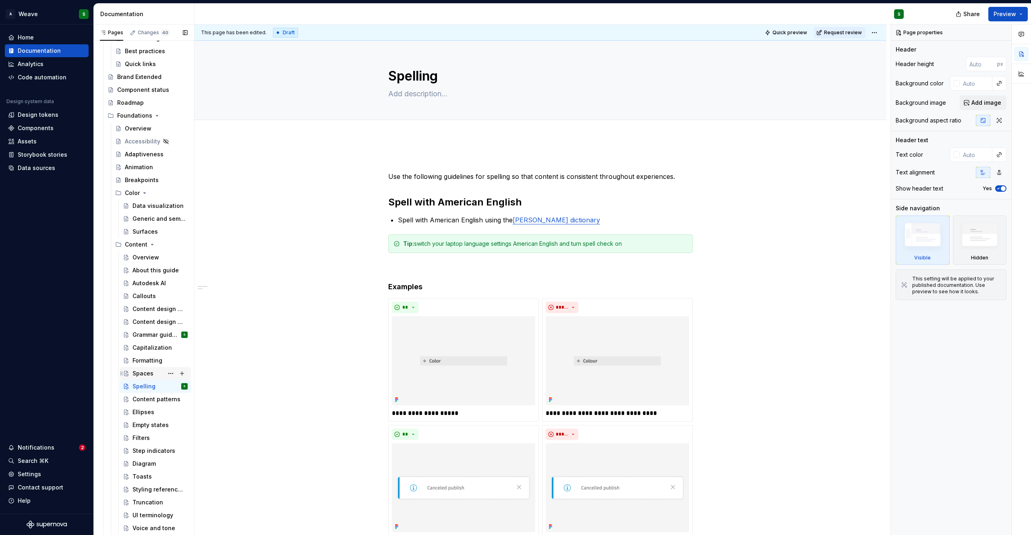
click at [140, 373] on div "Spaces" at bounding box center [143, 373] width 21 height 8
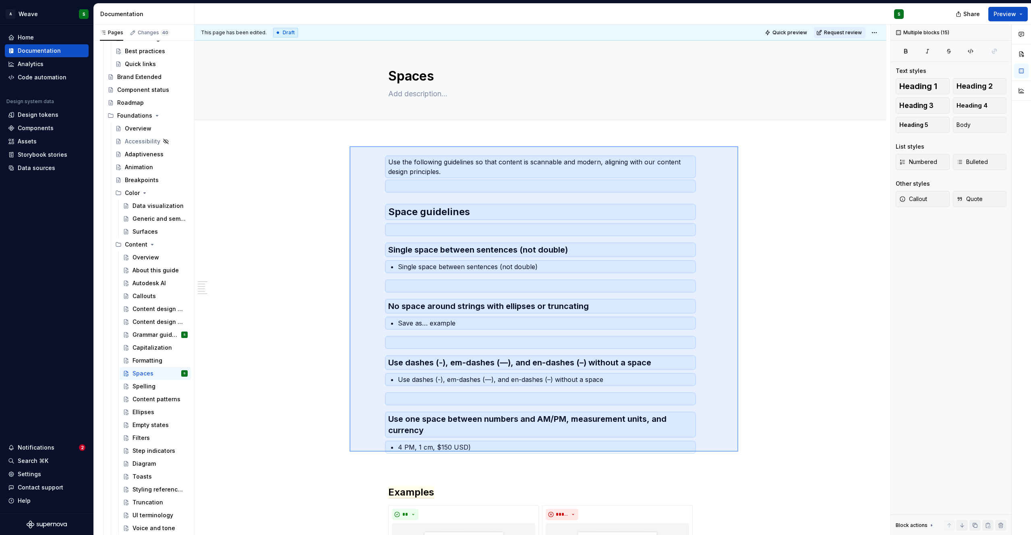
drag, startPoint x: 350, startPoint y: 146, endPoint x: 738, endPoint y: 452, distance: 494.3
click at [738, 452] on div "**********" at bounding box center [543, 280] width 696 height 511
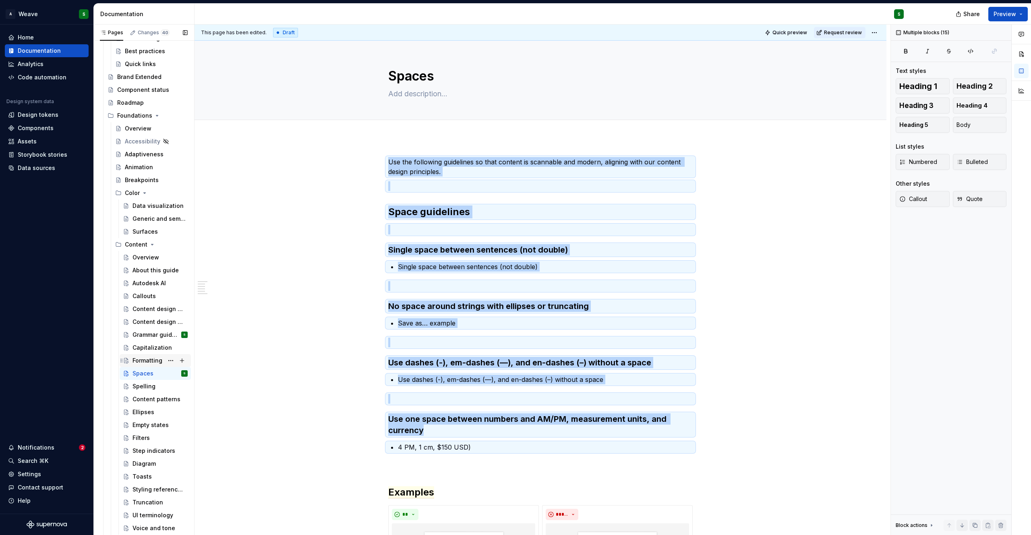
click at [155, 363] on div "Formatting" at bounding box center [148, 361] width 30 height 8
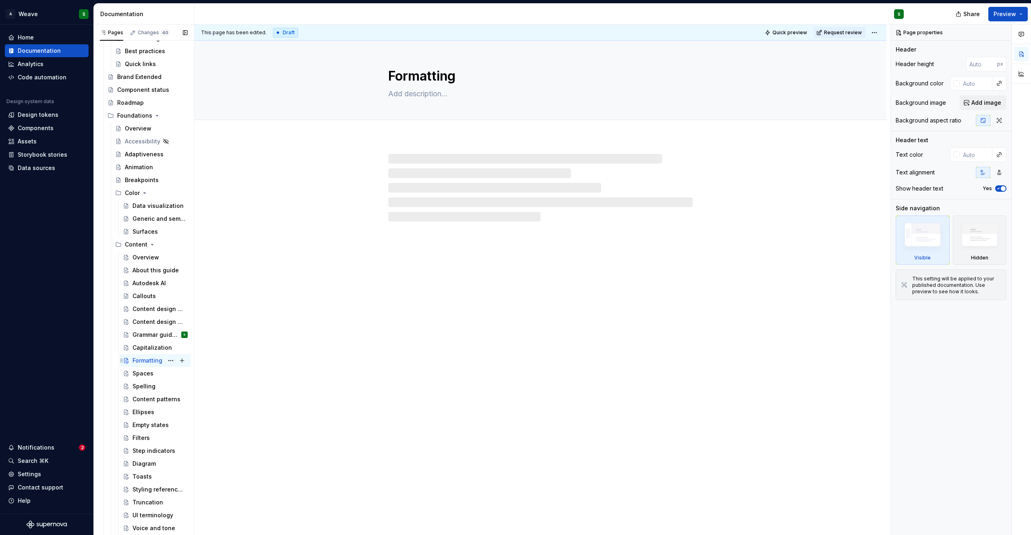
click at [145, 360] on div "Formatting" at bounding box center [148, 361] width 30 height 8
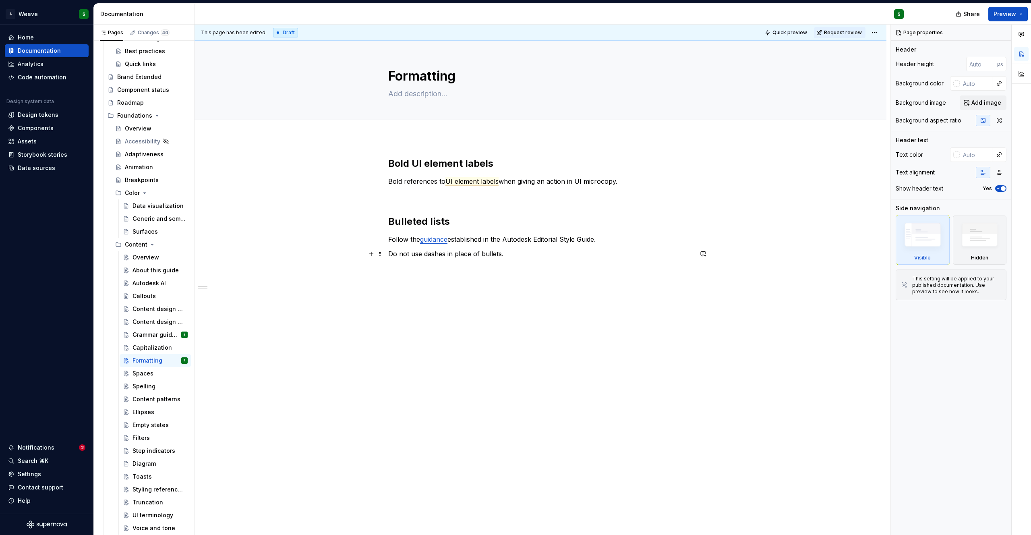
click at [553, 255] on p "Do not use dashes in place of bullets." at bounding box center [540, 254] width 305 height 10
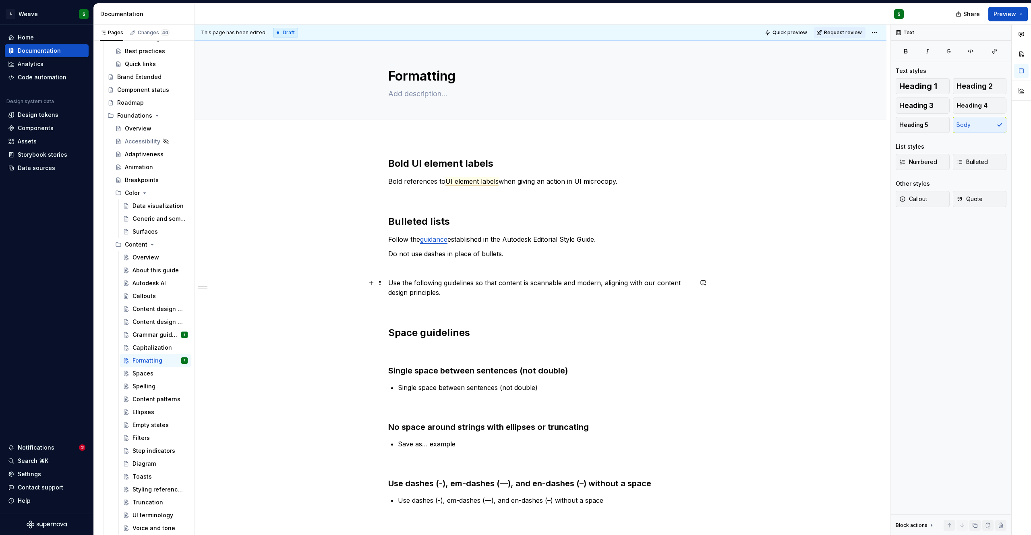
click at [398, 286] on p "Use the following guidelines so that content is scannable and modern, aligning …" at bounding box center [540, 287] width 305 height 19
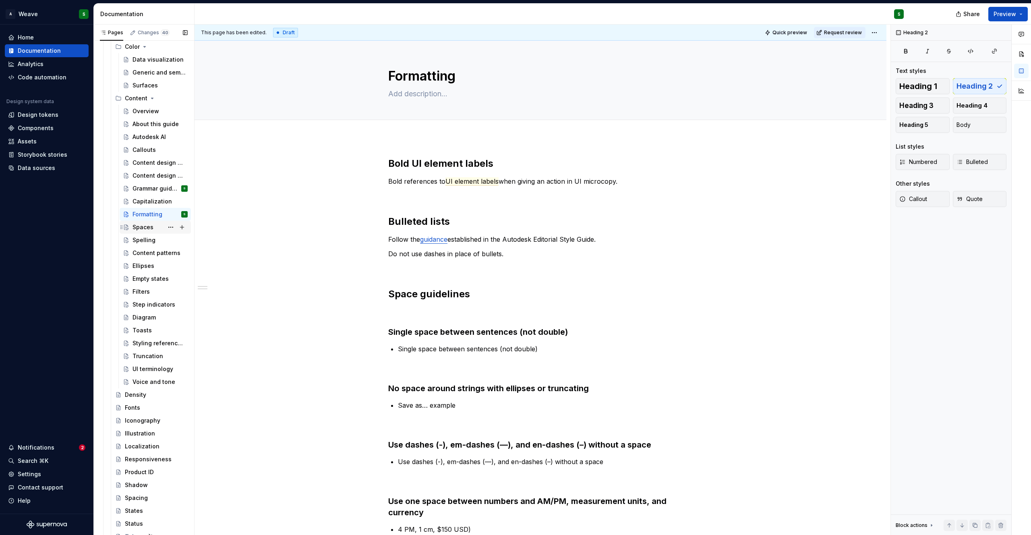
scroll to position [930, 0]
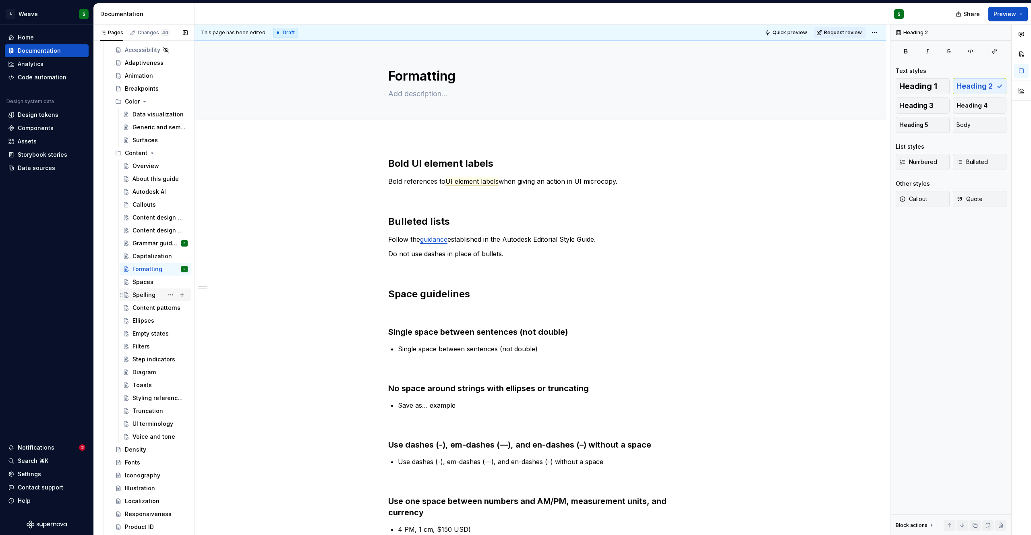
click at [137, 295] on div "Spelling" at bounding box center [144, 295] width 23 height 8
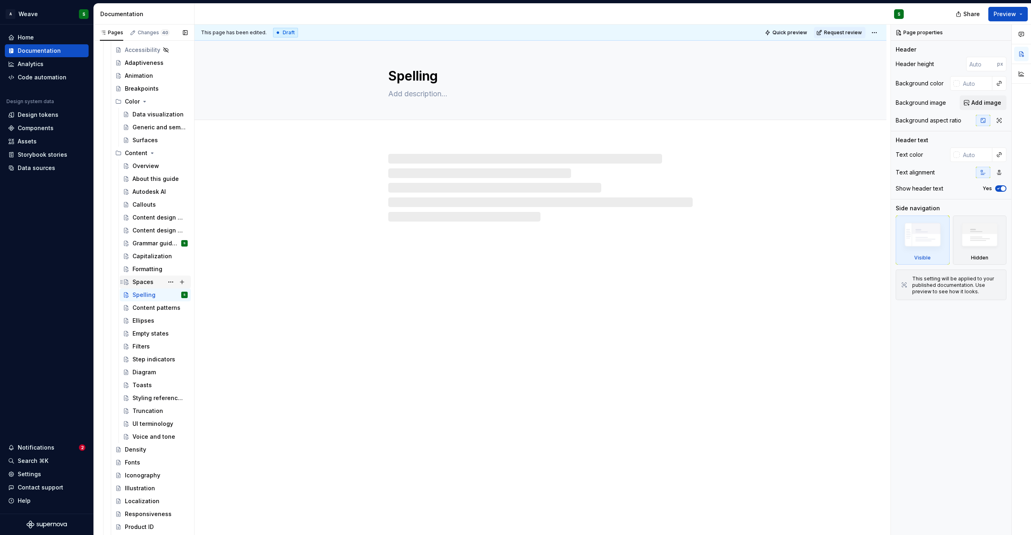
click at [145, 279] on div "Spaces" at bounding box center [143, 282] width 21 height 8
click at [142, 281] on div "Spaces" at bounding box center [143, 282] width 21 height 8
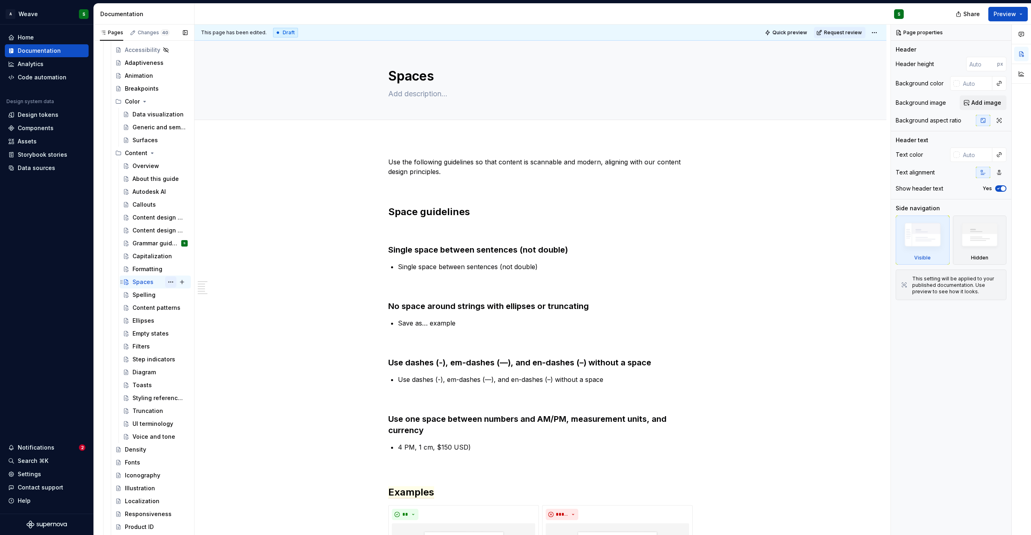
click at [165, 283] on button "Page tree" at bounding box center [170, 281] width 11 height 11
click at [189, 413] on div "Delete page" at bounding box center [215, 410] width 79 height 8
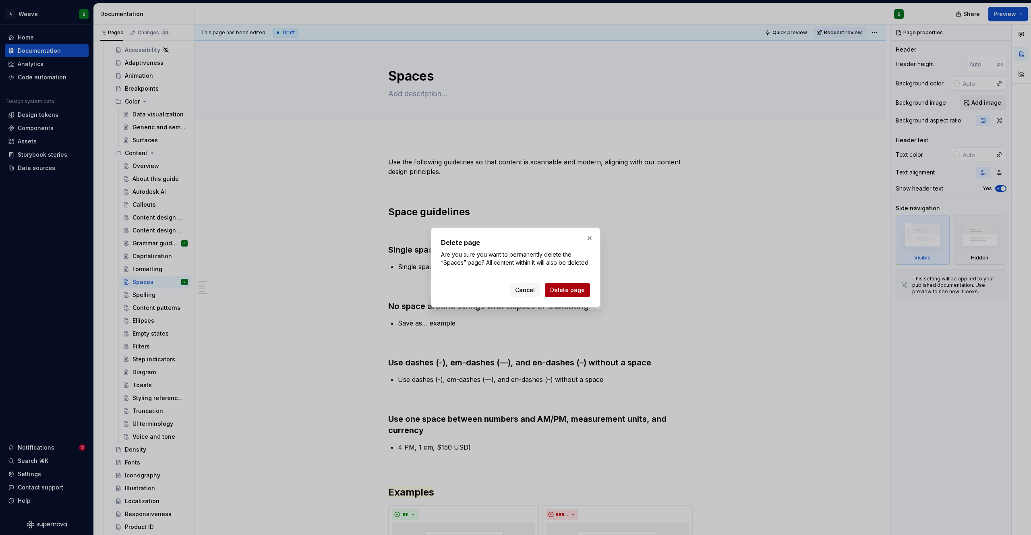
click at [556, 292] on span "Delete page" at bounding box center [567, 290] width 35 height 8
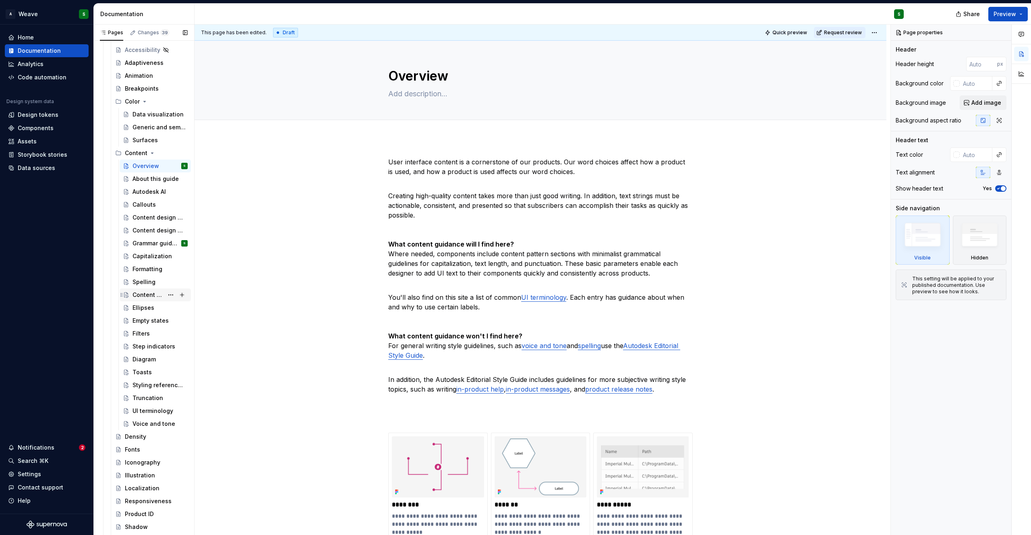
click at [142, 296] on div "Content patterns" at bounding box center [148, 295] width 31 height 8
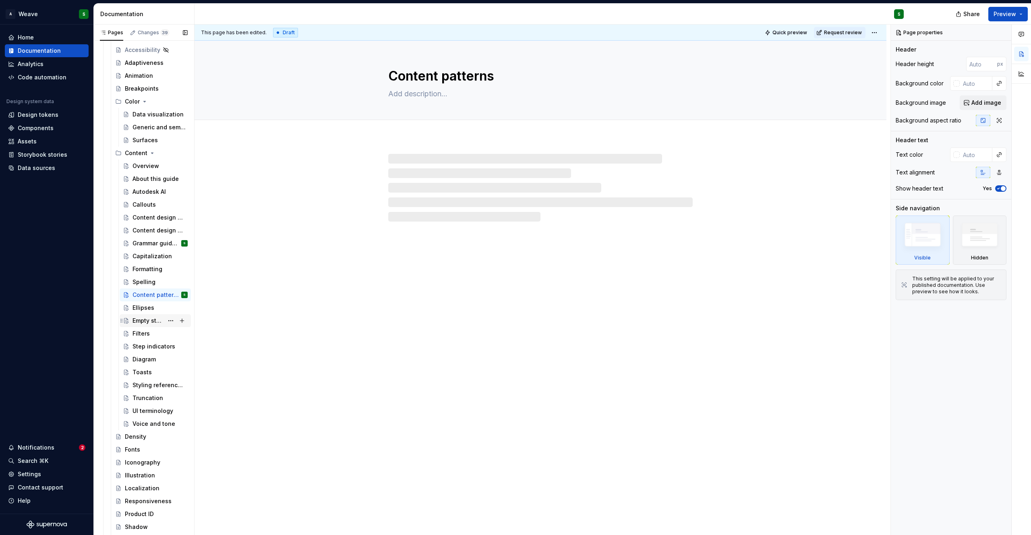
click at [139, 321] on div "Empty states" at bounding box center [148, 321] width 31 height 8
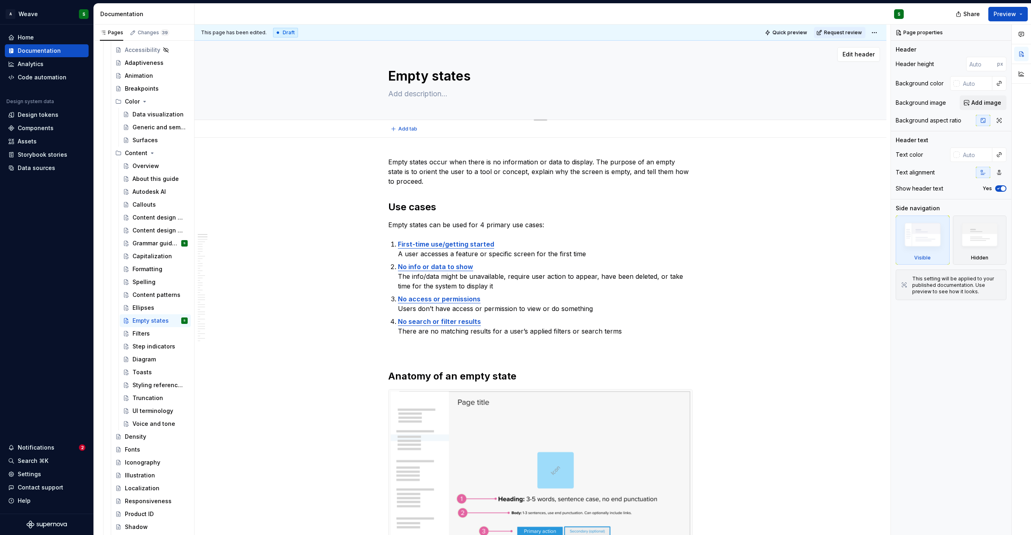
drag, startPoint x: 462, startPoint y: 75, endPoint x: 481, endPoint y: 77, distance: 18.7
click at [475, 77] on textarea "Empty states" at bounding box center [539, 75] width 305 height 19
click at [141, 347] on div "Step indicators" at bounding box center [148, 346] width 31 height 8
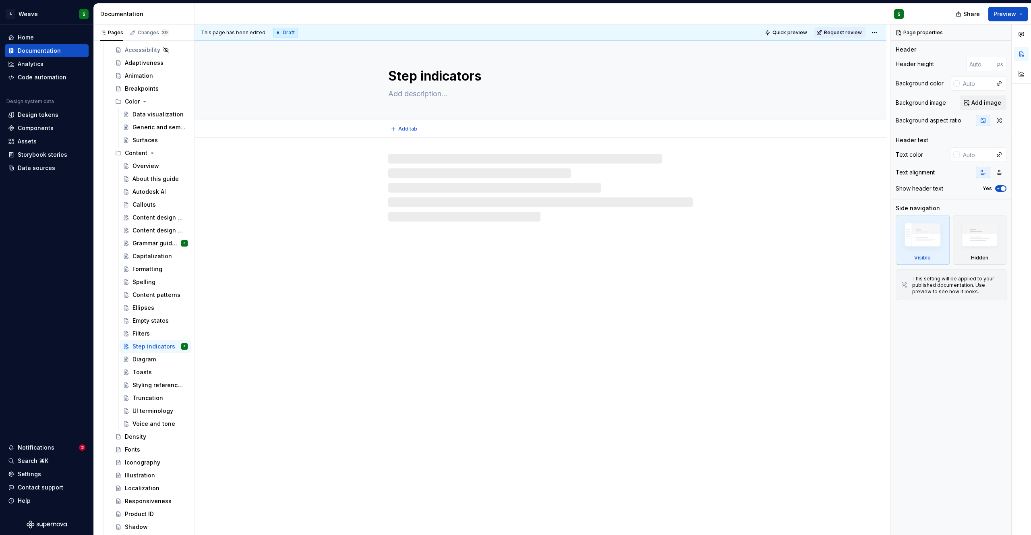
click at [428, 76] on textarea "Step indicators" at bounding box center [539, 75] width 305 height 19
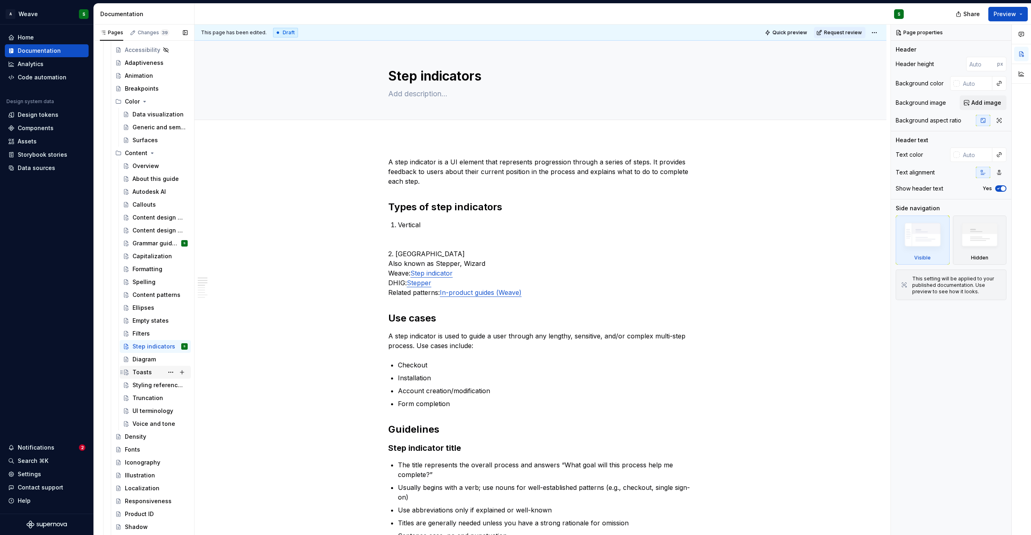
click at [137, 371] on div "Toasts" at bounding box center [142, 372] width 19 height 8
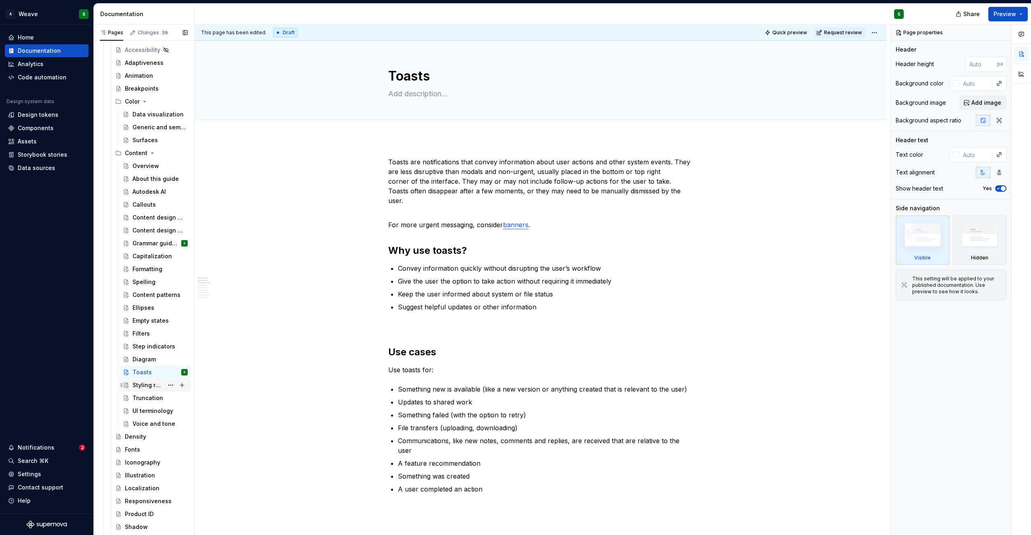
click at [148, 384] on div "Styling references to UI elements" at bounding box center [148, 385] width 31 height 8
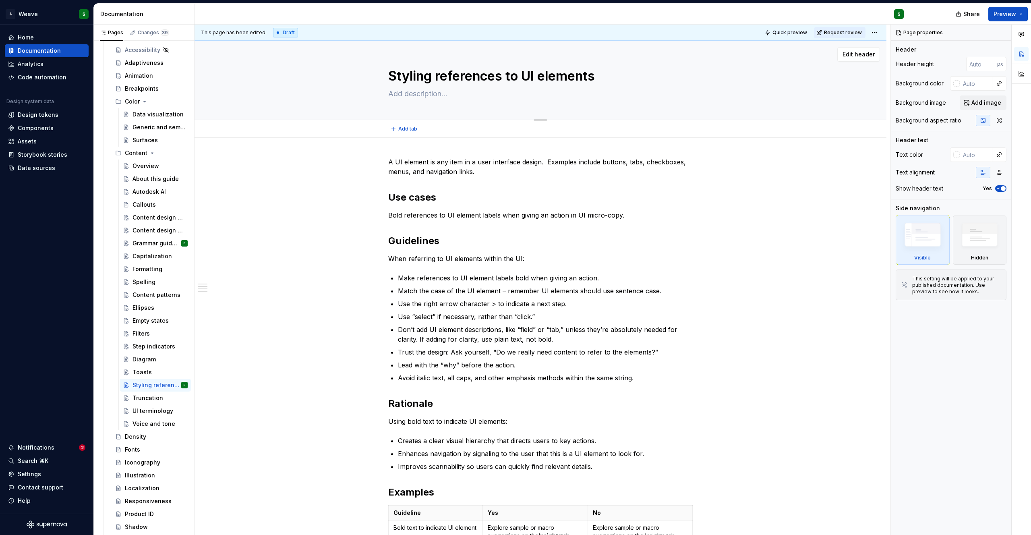
drag, startPoint x: 597, startPoint y: 77, endPoint x: 652, endPoint y: 83, distance: 54.7
click at [652, 83] on textarea "Styling references to UI elements" at bounding box center [539, 75] width 305 height 19
click at [140, 333] on div "Filters" at bounding box center [141, 334] width 17 height 8
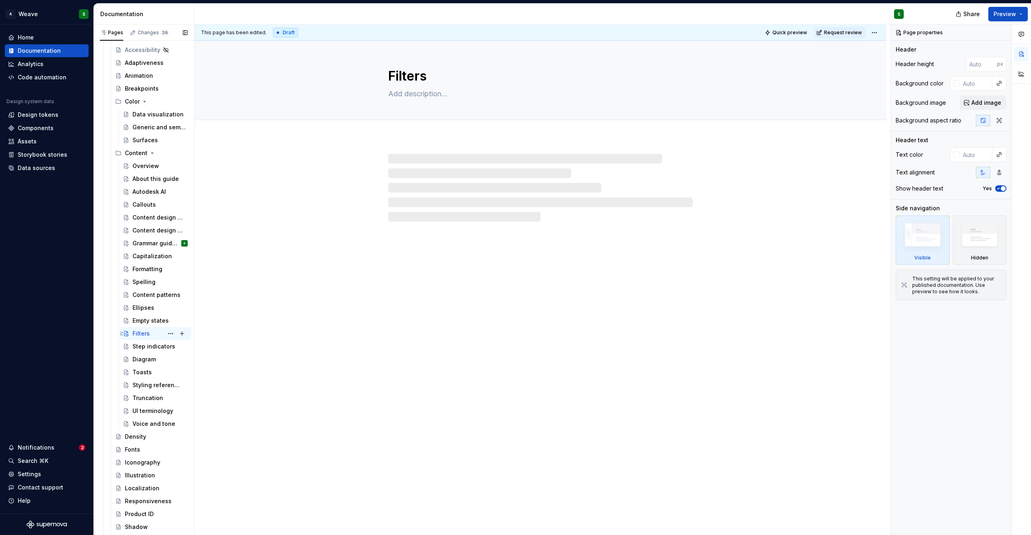
click at [137, 333] on div "Filters" at bounding box center [141, 334] width 17 height 8
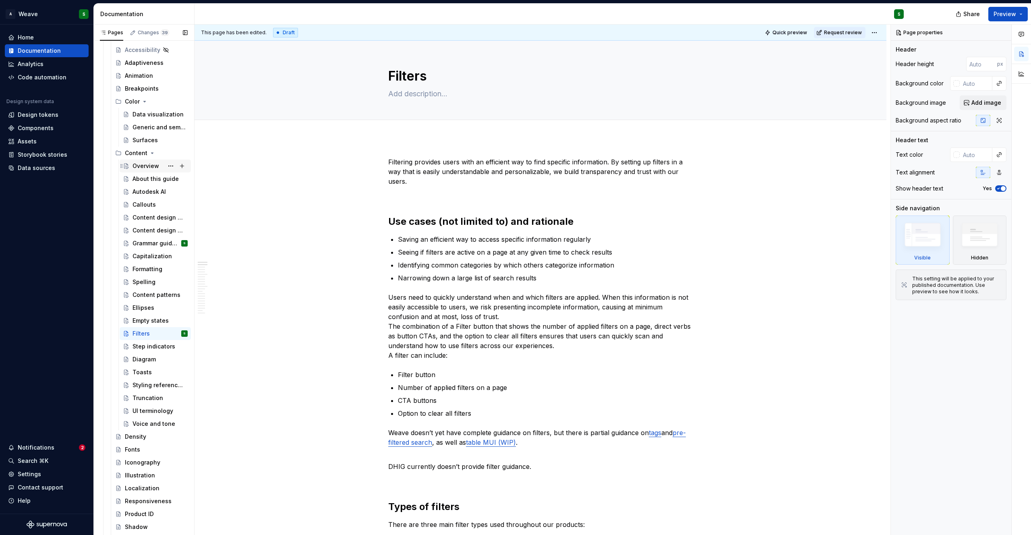
click at [145, 166] on div "Overview" at bounding box center [146, 166] width 27 height 8
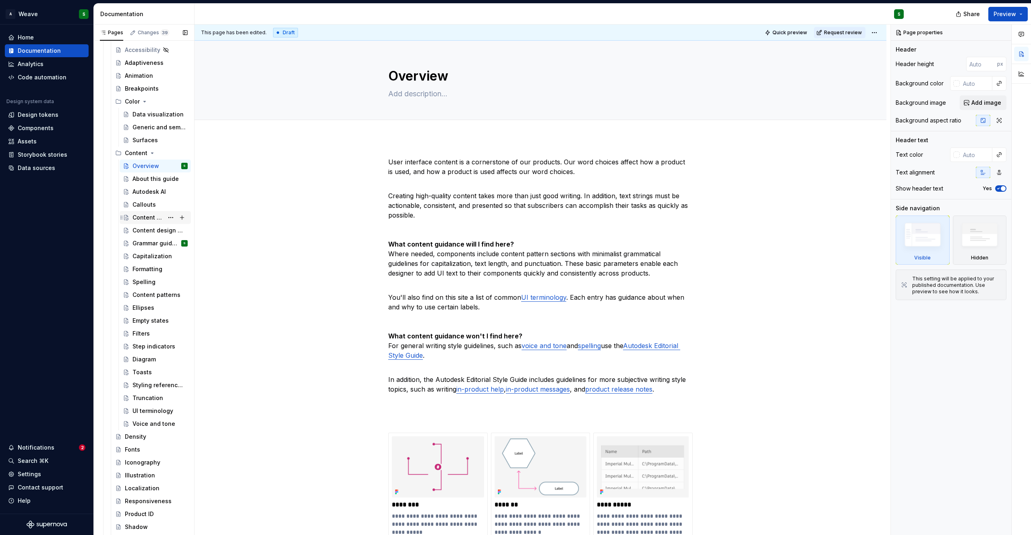
click at [147, 220] on div "Content design principles" at bounding box center [148, 218] width 31 height 8
click at [145, 230] on div "Content design guidelines" at bounding box center [148, 230] width 31 height 8
click at [145, 216] on div "Content design principles" at bounding box center [148, 218] width 31 height 8
click at [143, 230] on div "Content design guidelines" at bounding box center [148, 230] width 31 height 8
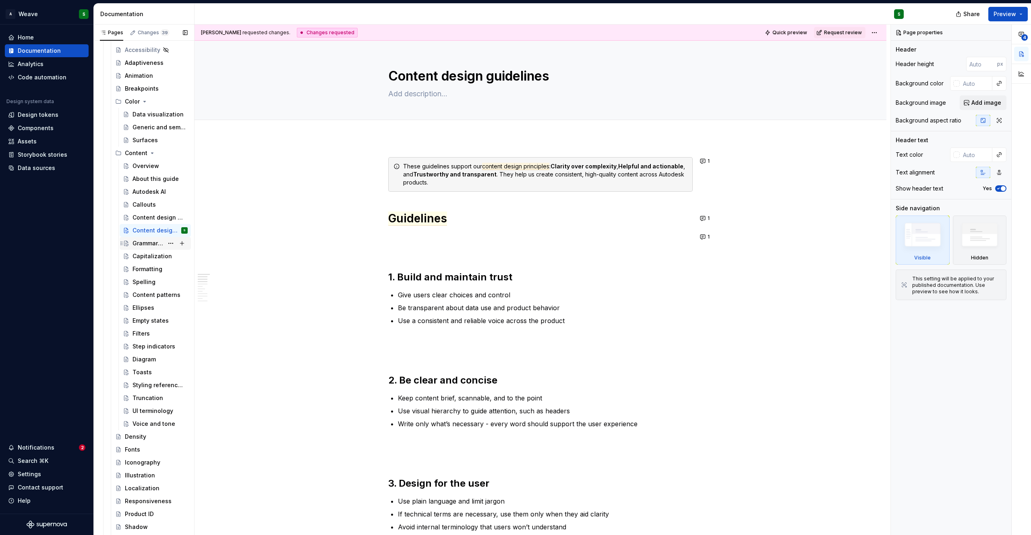
click at [138, 246] on div "Grammar guidelines" at bounding box center [148, 243] width 31 height 8
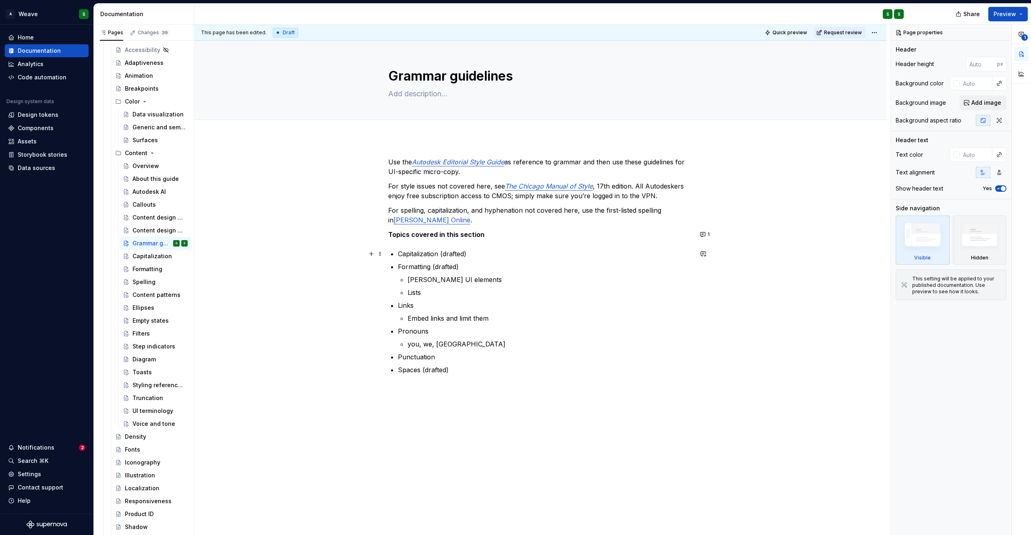
click at [412, 256] on p "Capitalization (drafted)" at bounding box center [545, 254] width 295 height 10
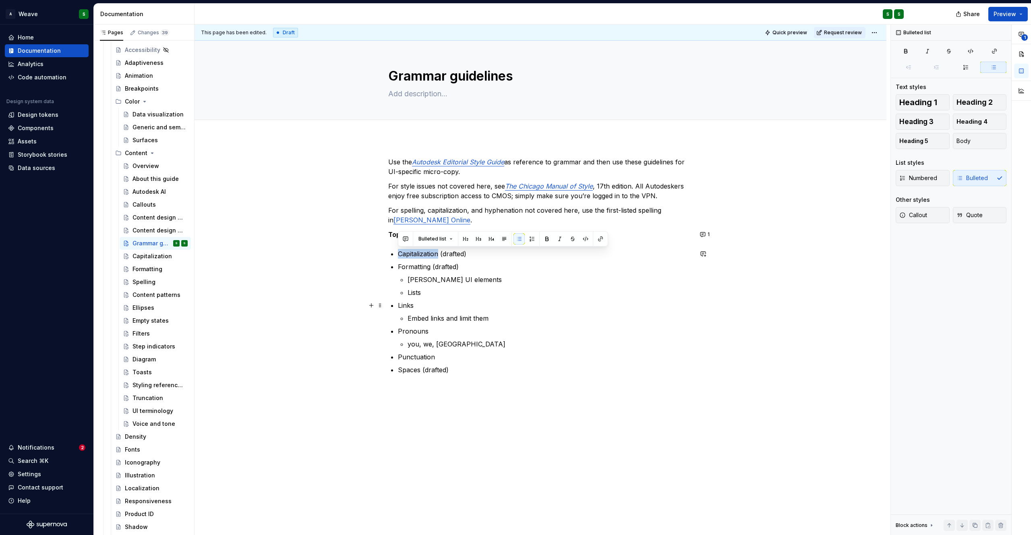
click at [396, 308] on div "Use the Autodesk Editorial Style Guide as reference to grammar and then use the…" at bounding box center [540, 266] width 305 height 218
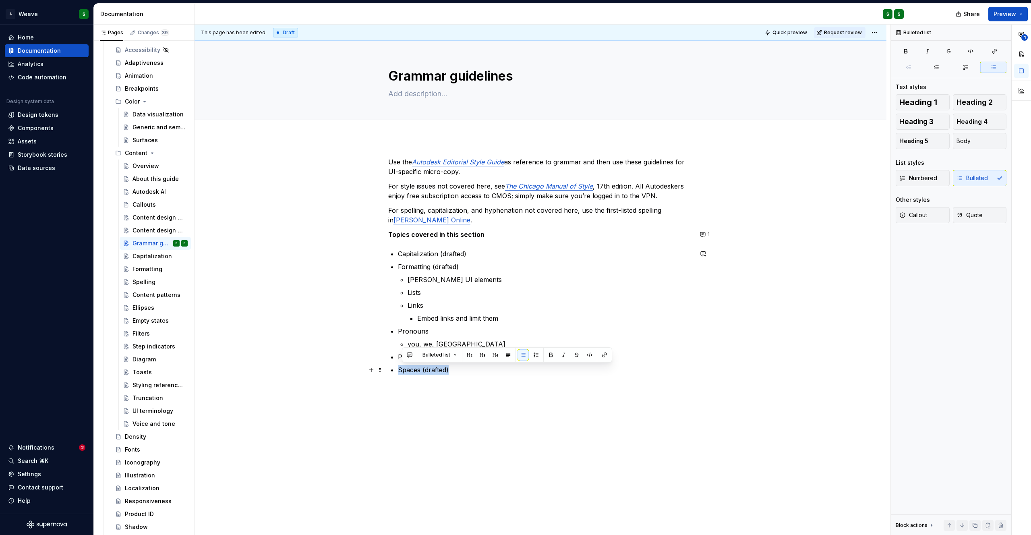
drag, startPoint x: 462, startPoint y: 373, endPoint x: 396, endPoint y: 370, distance: 66.5
click at [396, 370] on div "Use the Autodesk Editorial Style Guide as reference to grammar and then use the…" at bounding box center [540, 266] width 305 height 218
click at [520, 320] on p "Embed links and limit them" at bounding box center [555, 318] width 276 height 10
click at [143, 298] on div "Content patterns" at bounding box center [148, 295] width 31 height 8
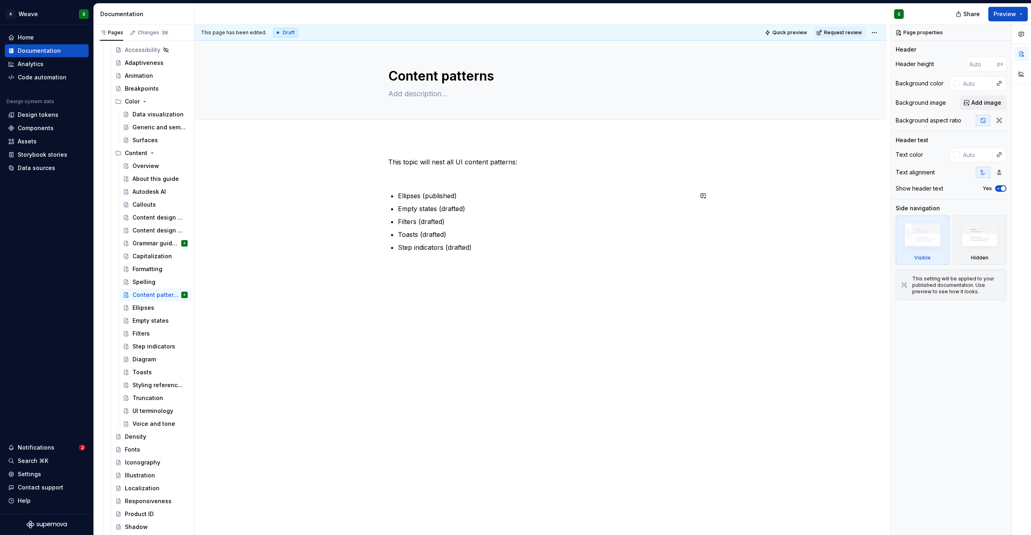
click at [496, 252] on div "This topic will nest all UI content patterns: Ellipses (published) Empty states…" at bounding box center [540, 209] width 305 height 105
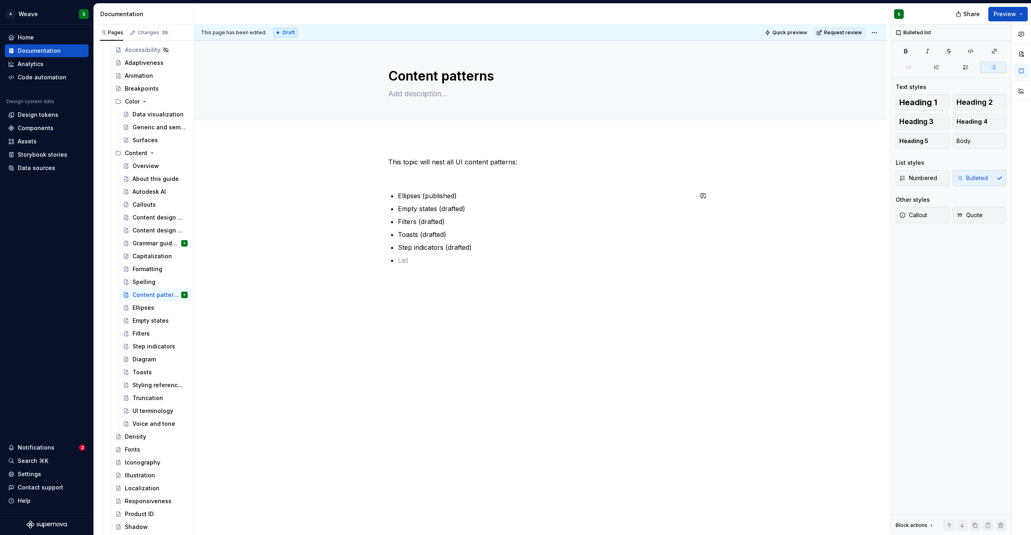
type textarea "*"
click at [136, 421] on div "Voice and tone" at bounding box center [148, 424] width 31 height 8
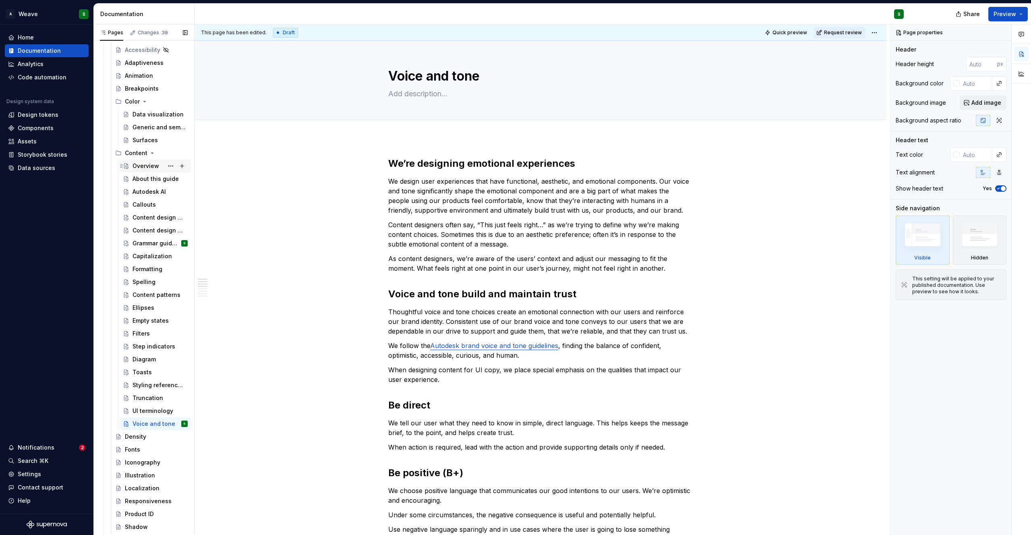
click at [147, 171] on div "Overview" at bounding box center [160, 165] width 55 height 11
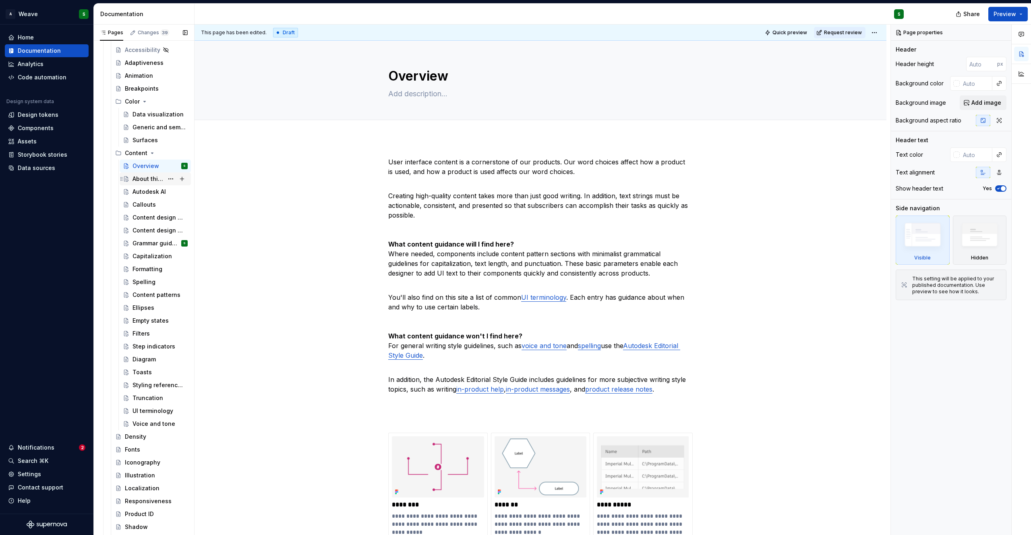
click at [146, 176] on div "About this guide" at bounding box center [148, 179] width 31 height 8
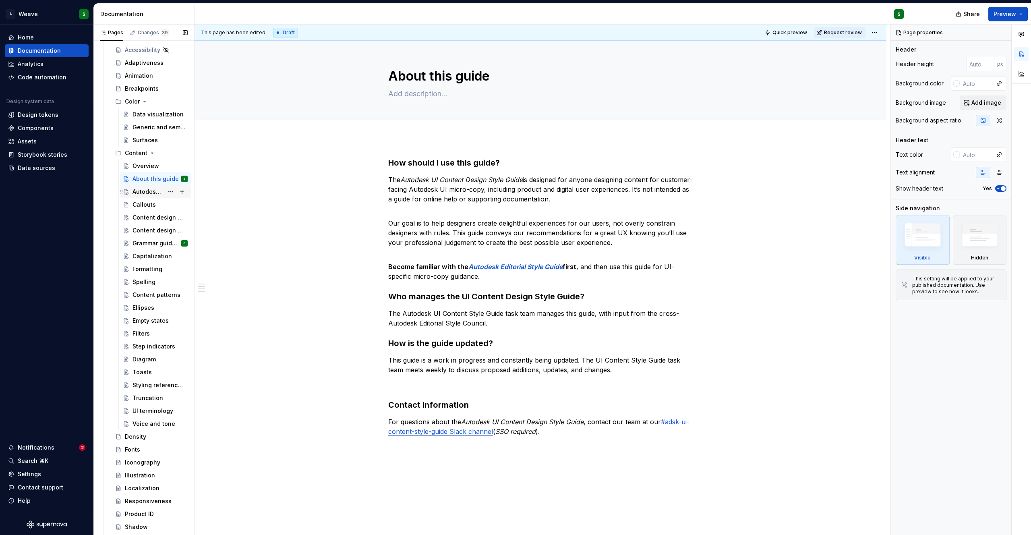
click at [133, 195] on div "Autodesk AI" at bounding box center [148, 192] width 31 height 8
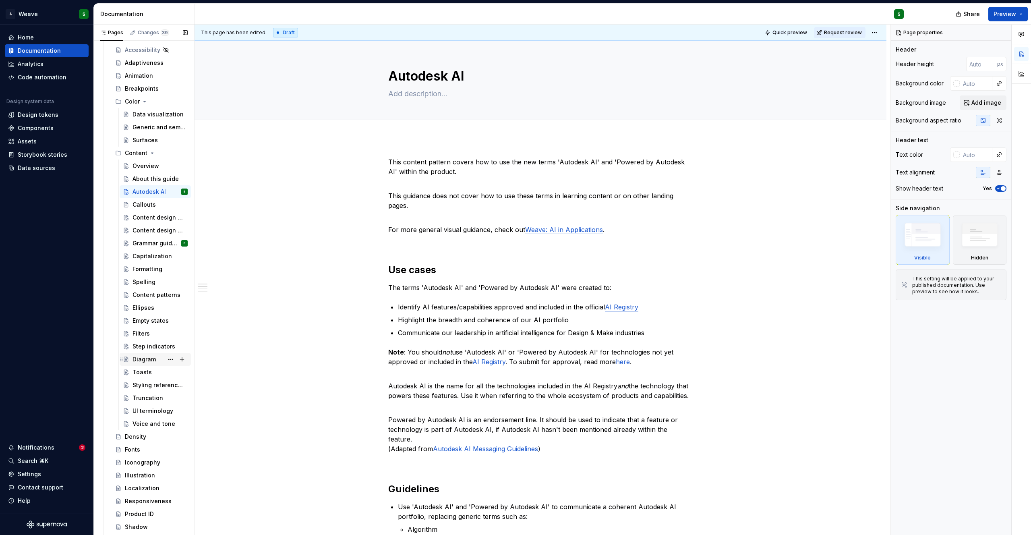
click at [140, 357] on div "Diagram" at bounding box center [144, 359] width 23 height 8
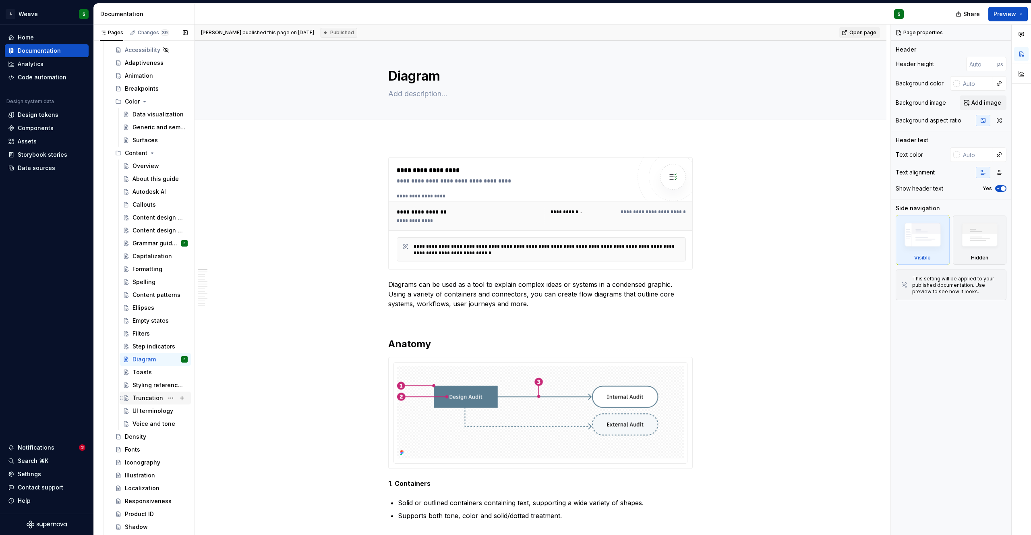
click at [141, 401] on div "Truncation" at bounding box center [148, 398] width 31 height 8
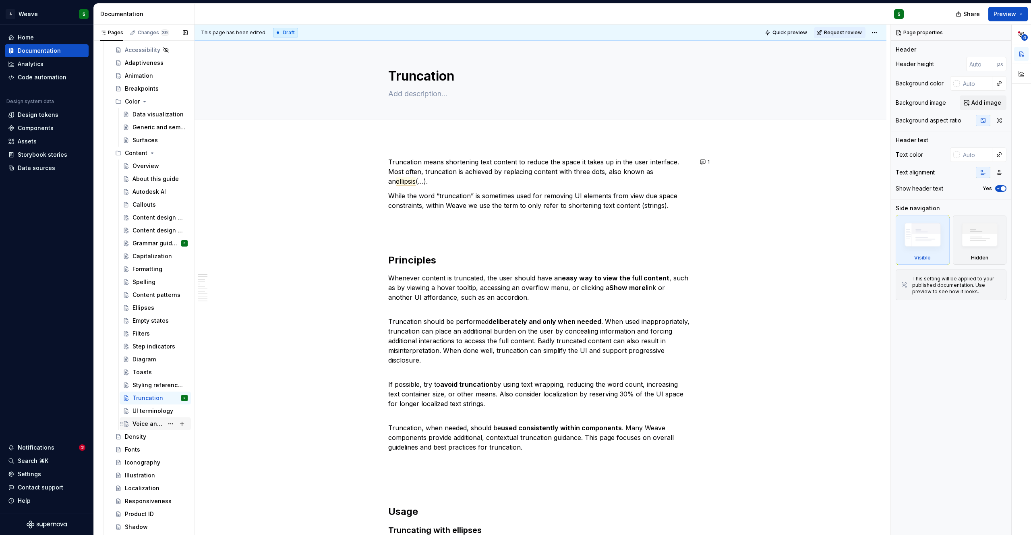
click at [150, 422] on div "Voice and tone" at bounding box center [148, 424] width 31 height 8
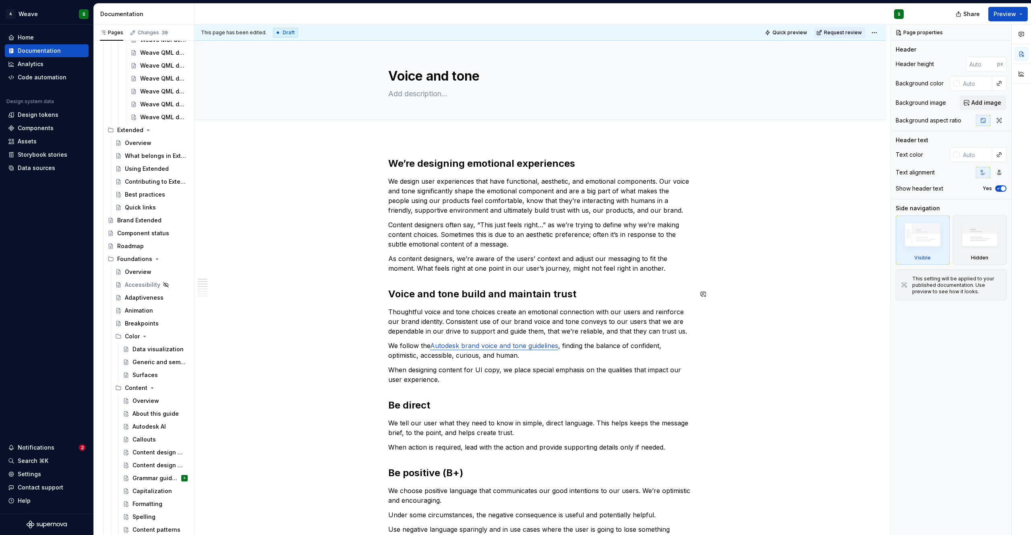
type textarea "*"
